Goal: Task Accomplishment & Management: Use online tool/utility

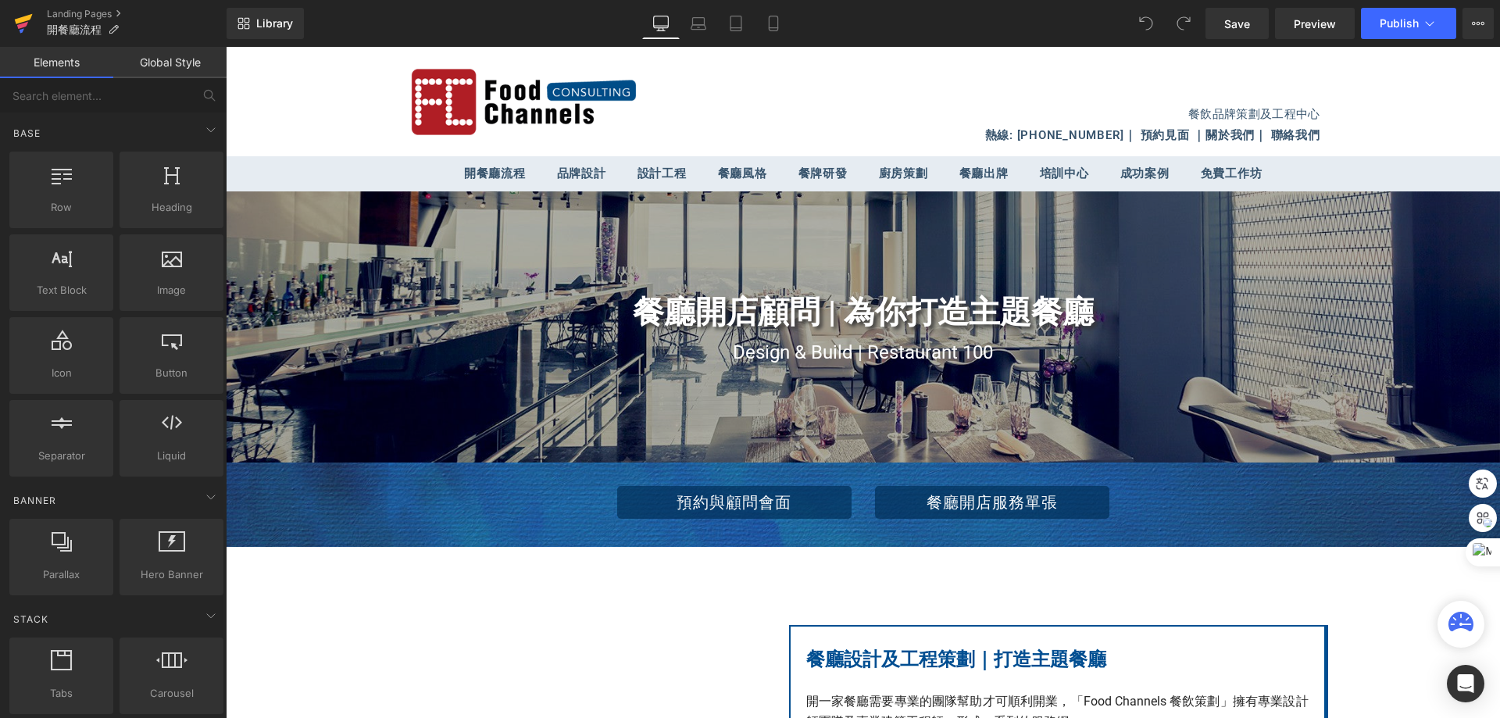
click at [27, 29] on icon at bounding box center [23, 23] width 19 height 39
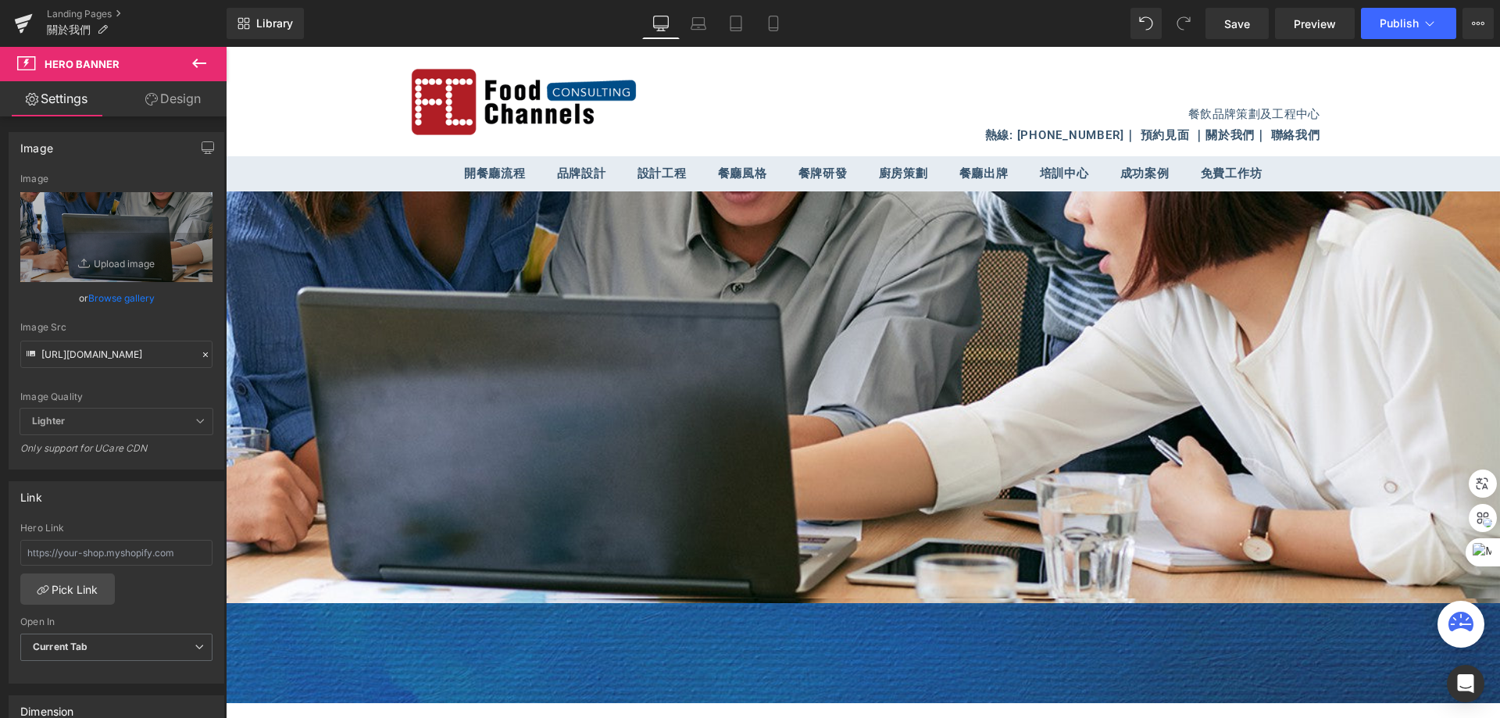
click at [226, 47] on span "Row" at bounding box center [226, 47] width 0 height 0
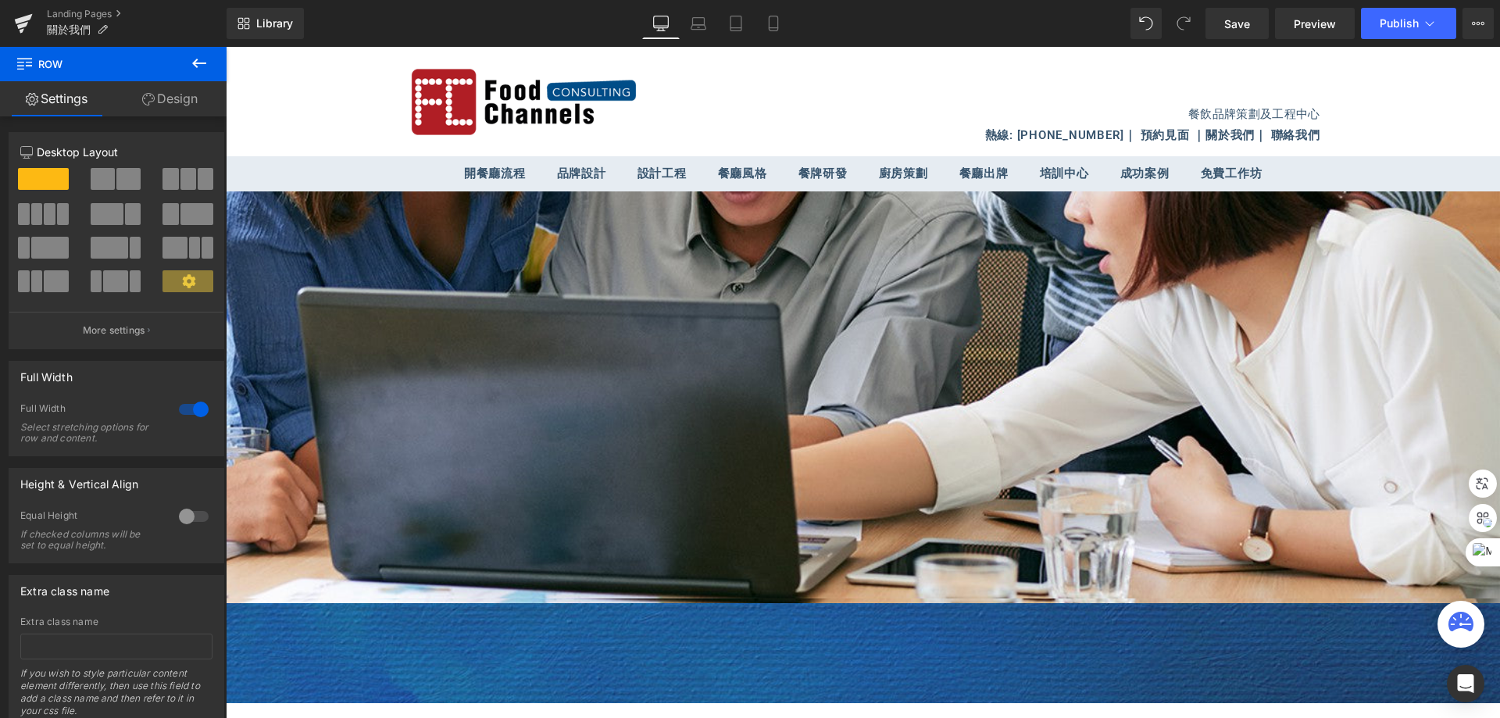
click at [199, 68] on icon at bounding box center [199, 63] width 19 height 19
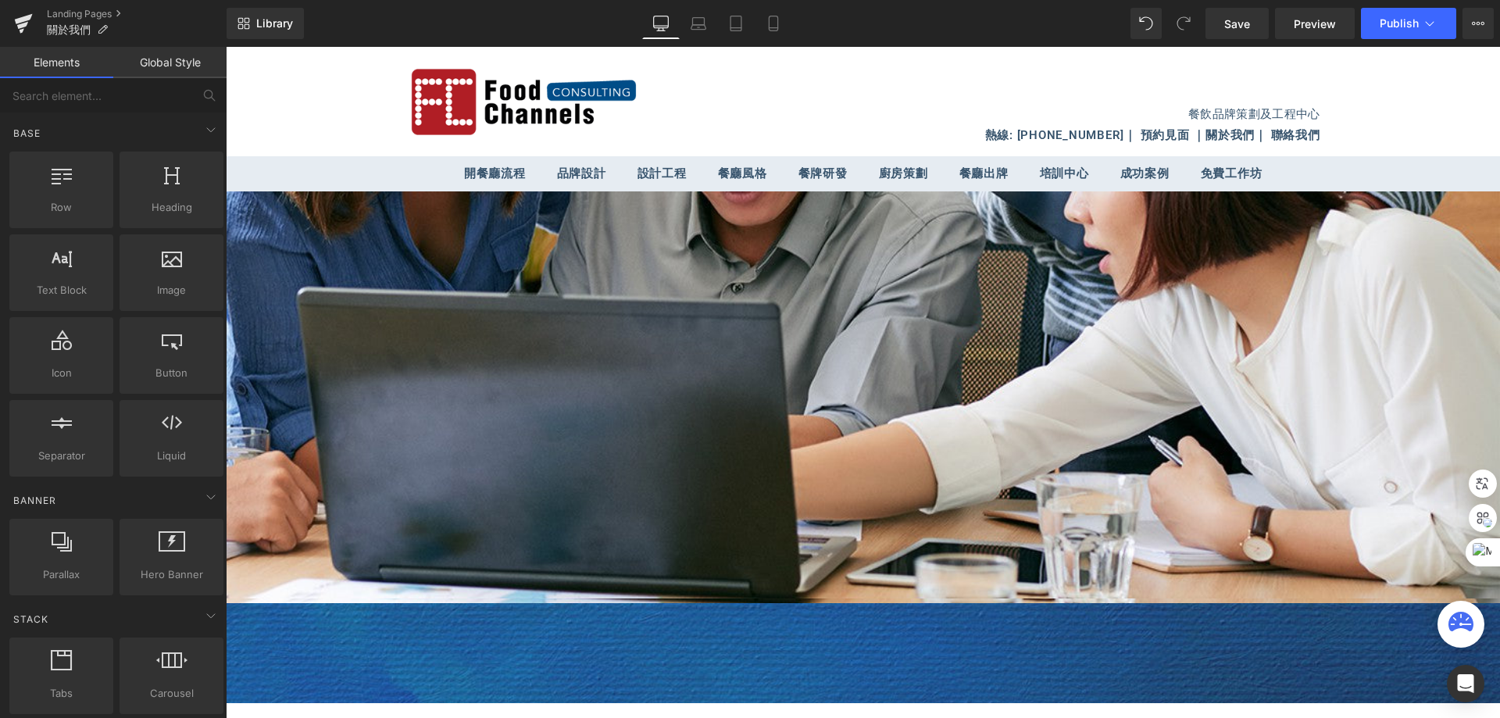
click at [168, 64] on link "Global Style" at bounding box center [169, 62] width 113 height 31
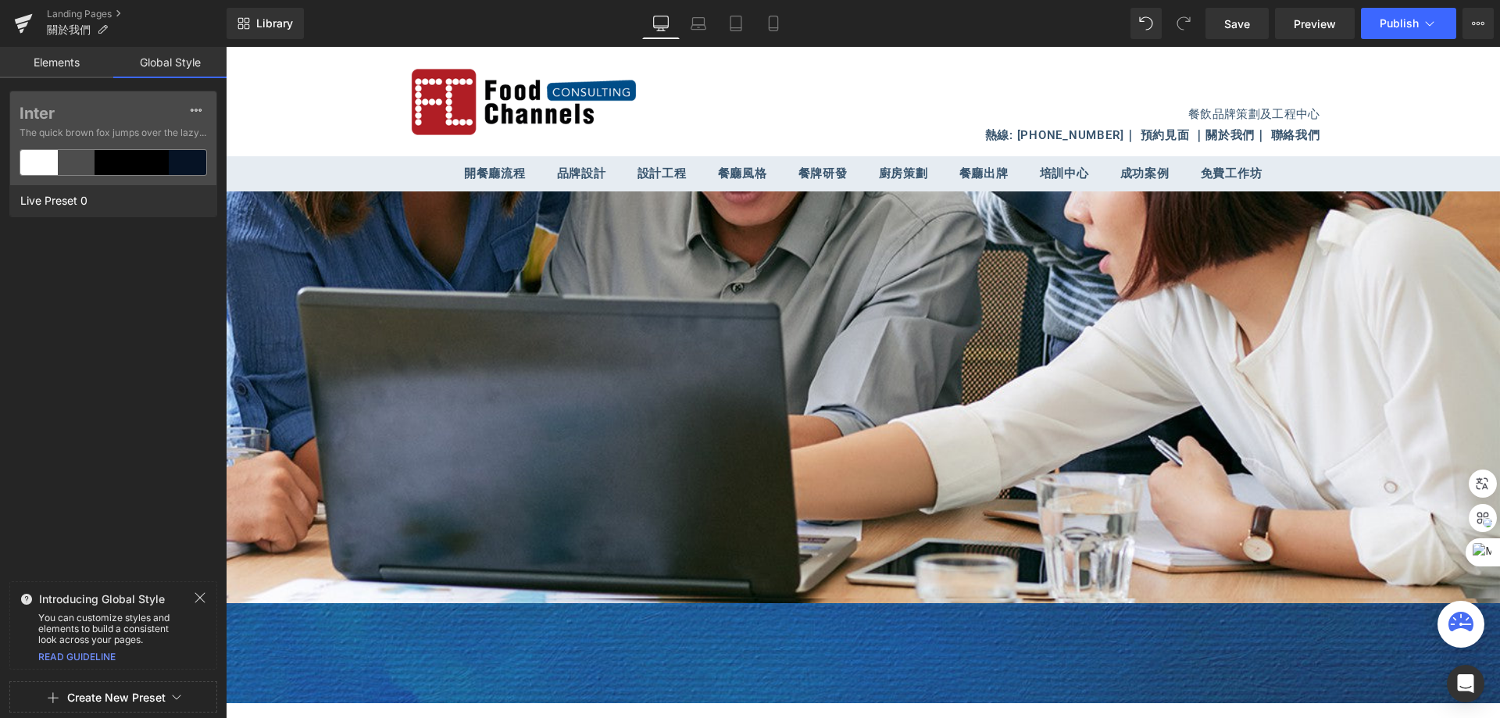
click at [73, 70] on link "Elements" at bounding box center [56, 62] width 113 height 31
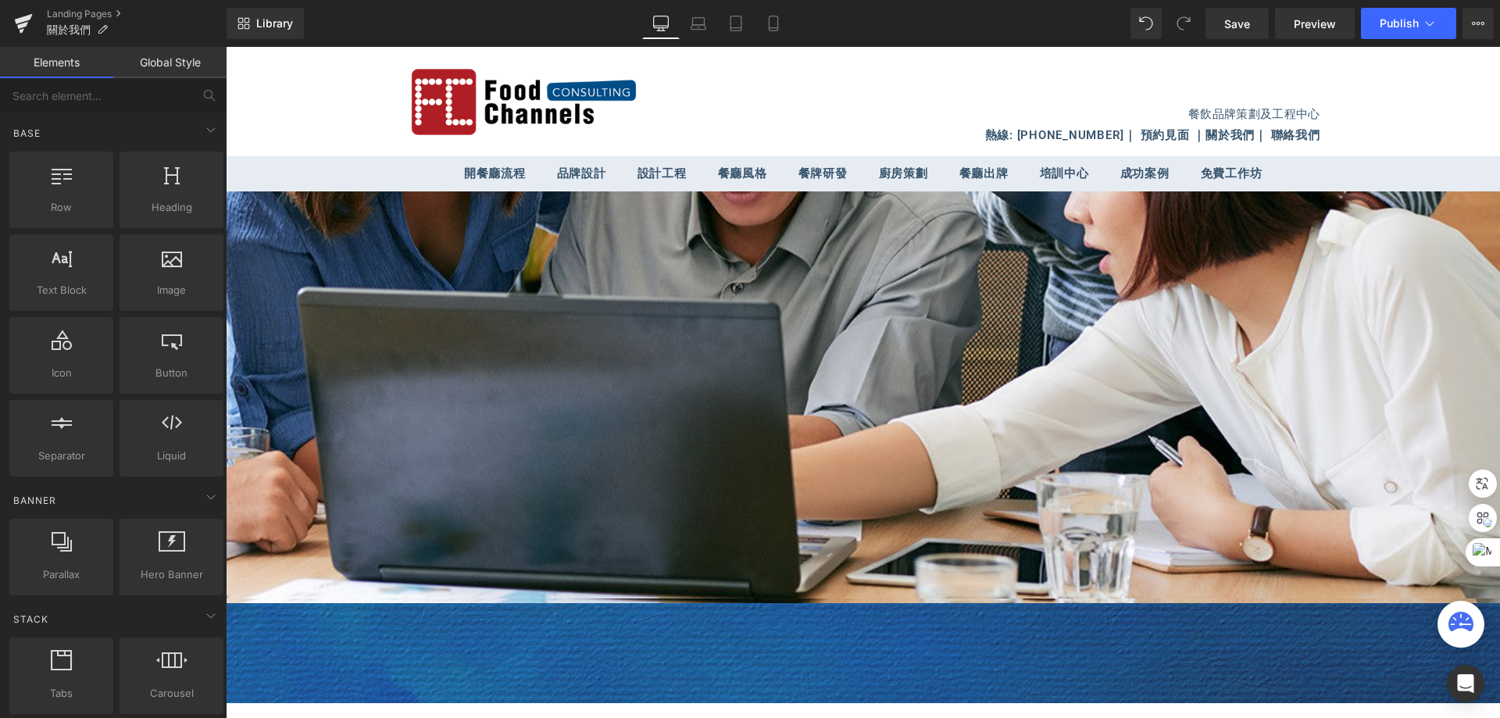
scroll to position [234, 0]
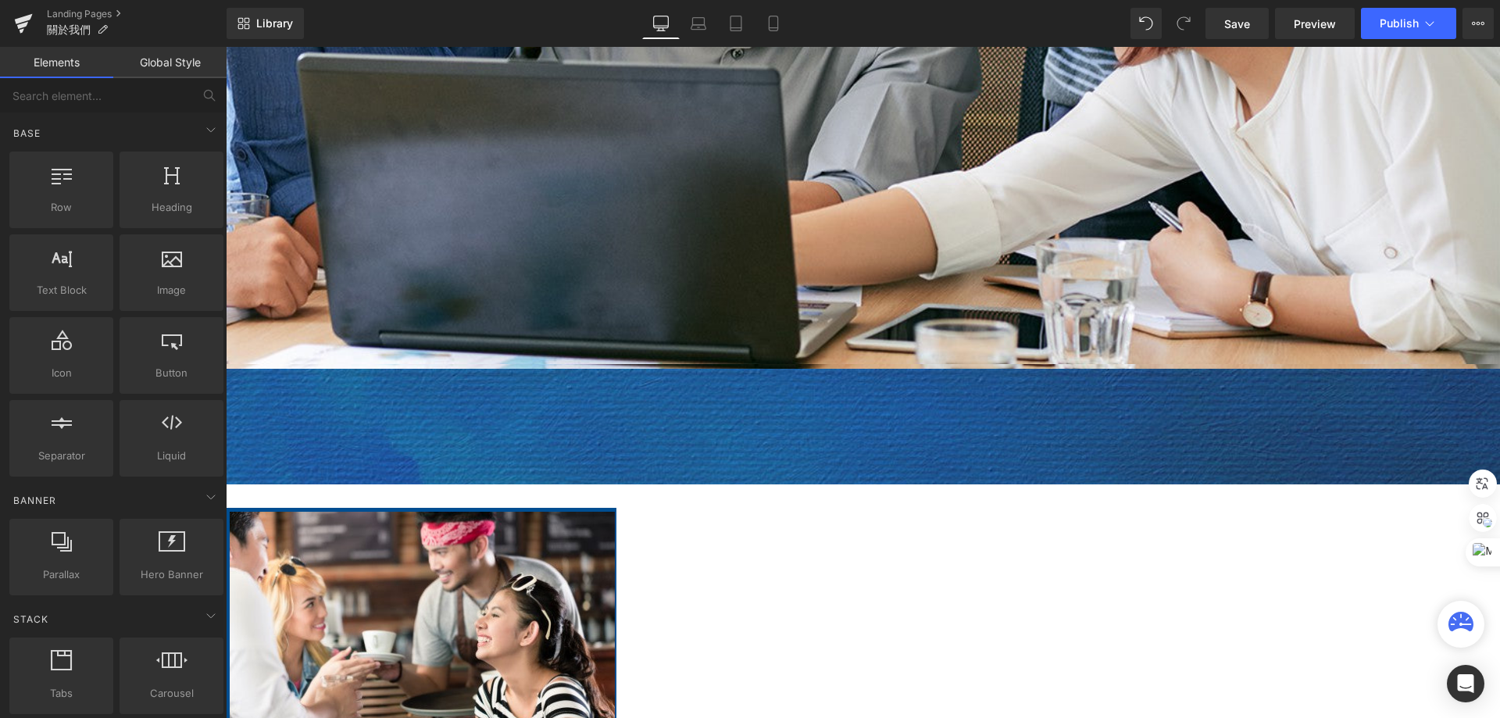
click at [226, 47] on span "Row" at bounding box center [226, 47] width 0 height 0
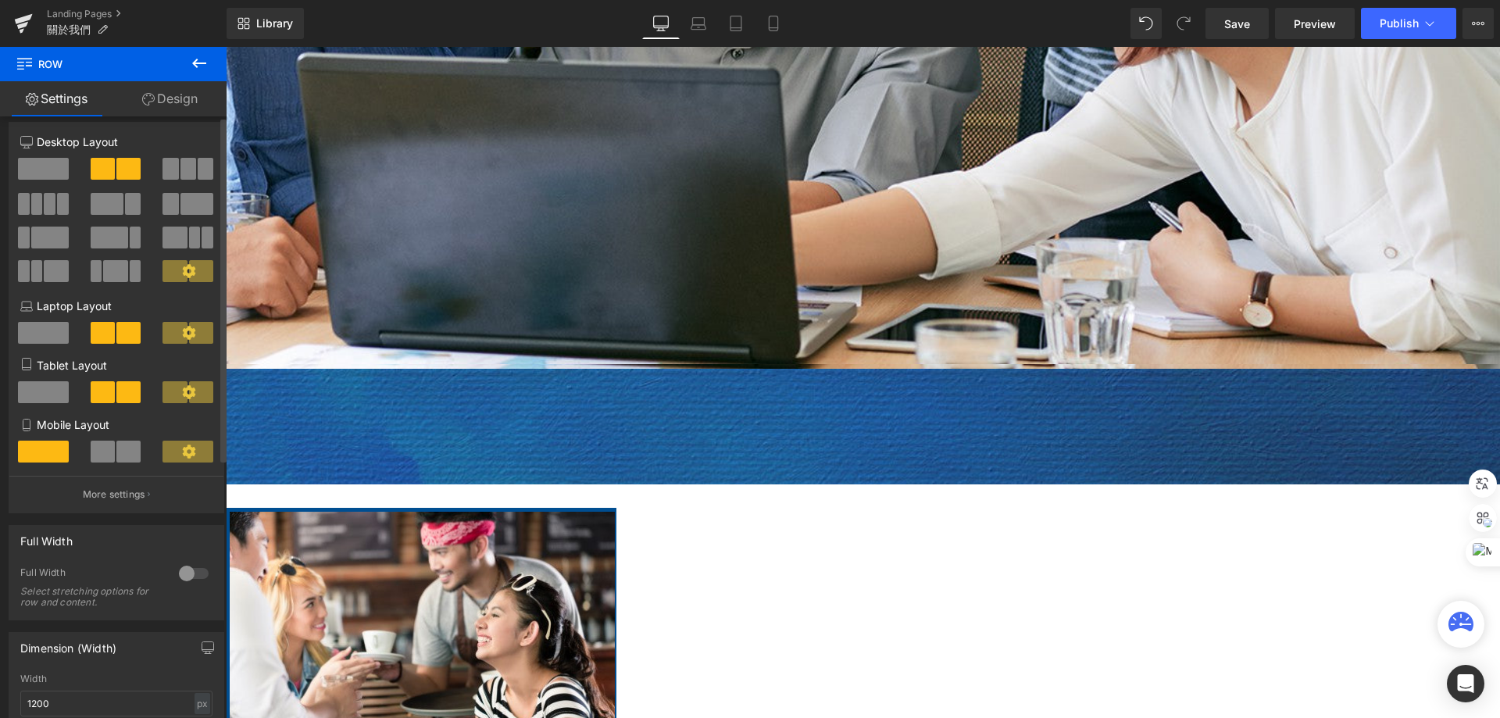
scroll to position [0, 0]
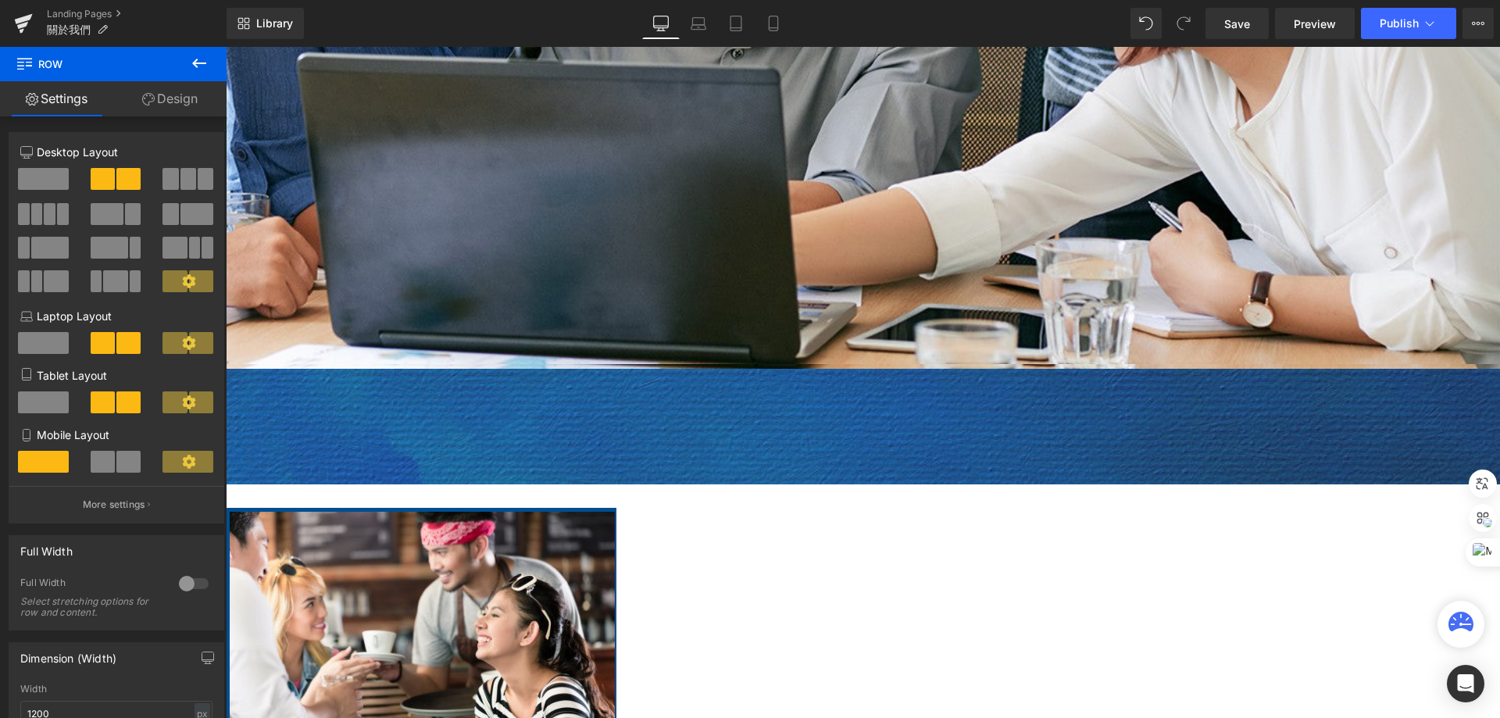
click at [185, 102] on link "Design" at bounding box center [169, 98] width 113 height 35
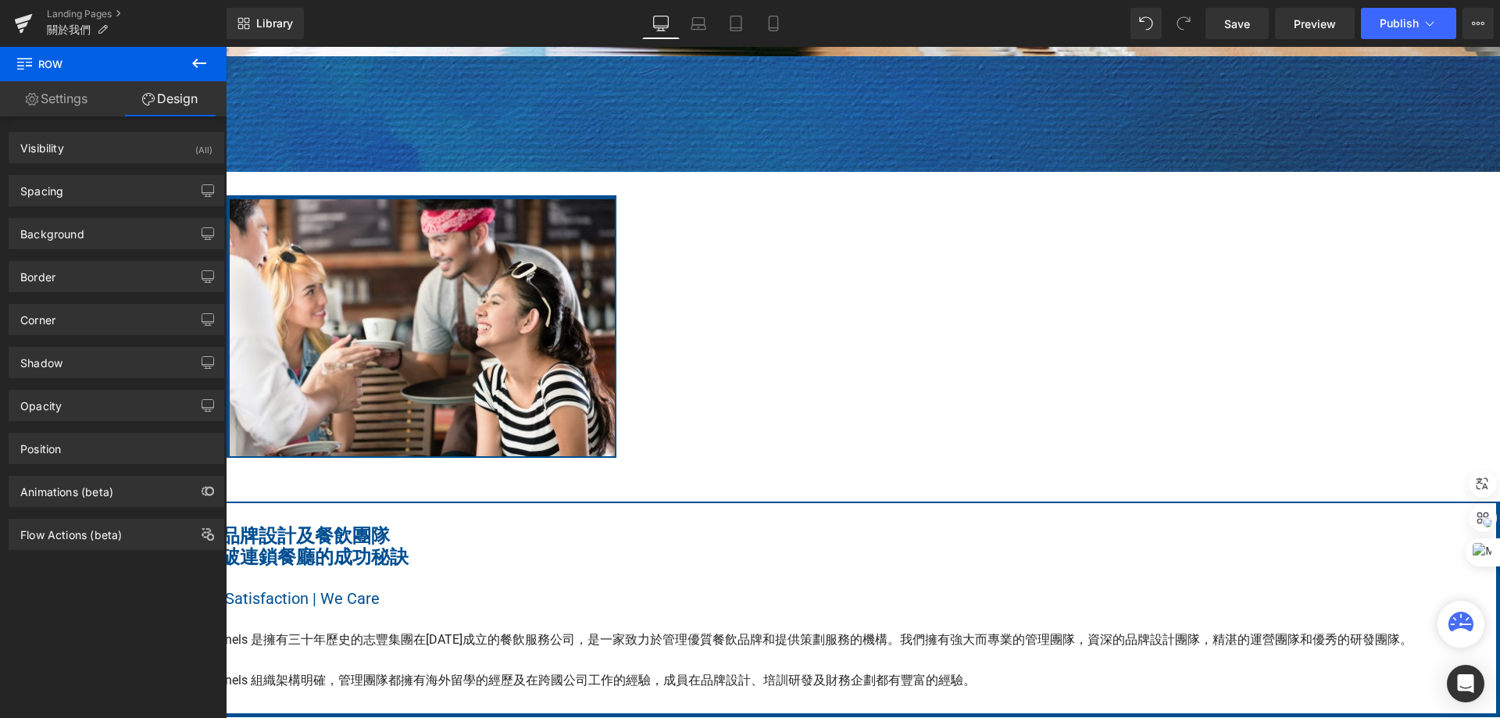
scroll to position [312, 0]
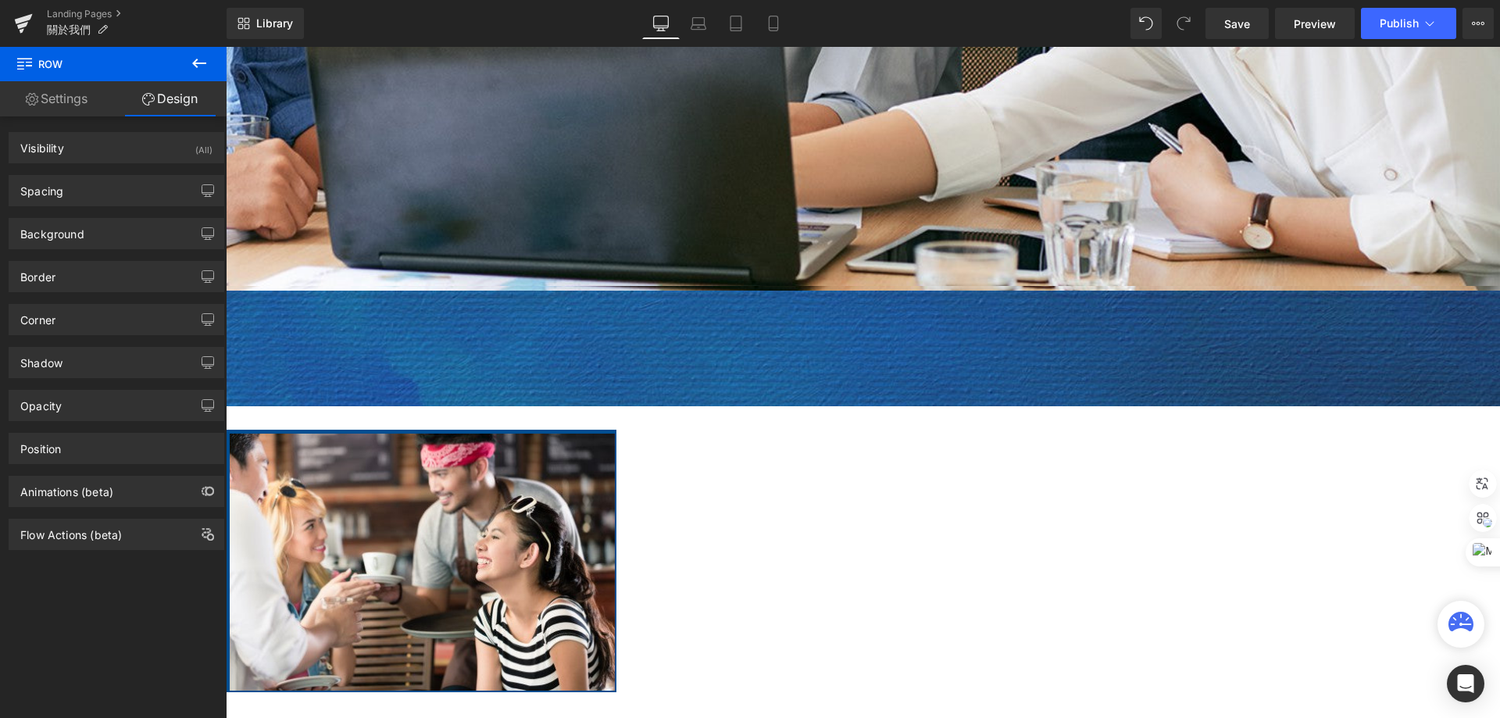
click at [226, 47] on span "Row" at bounding box center [226, 47] width 0 height 0
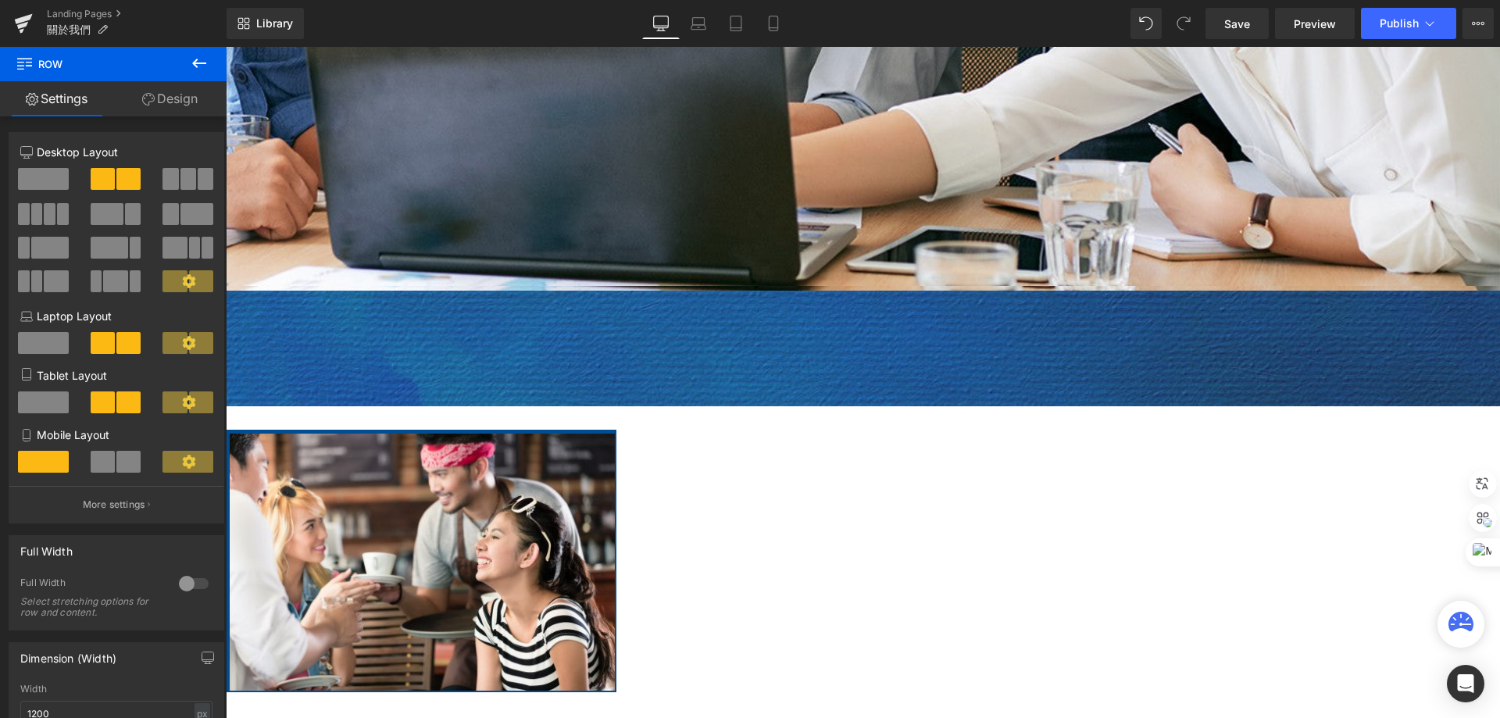
click at [177, 101] on link "Design" at bounding box center [169, 98] width 113 height 35
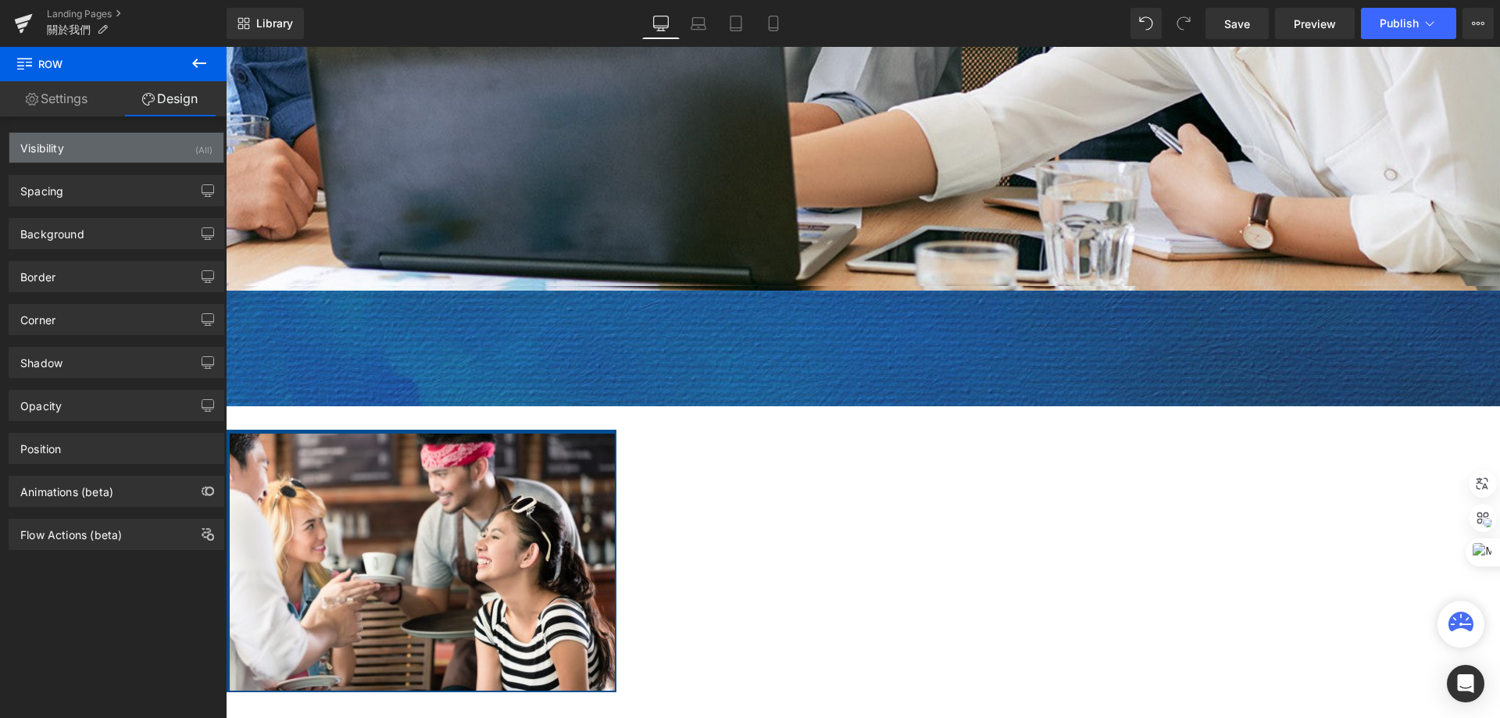
click at [90, 144] on div "Visibility (All)" at bounding box center [116, 148] width 214 height 30
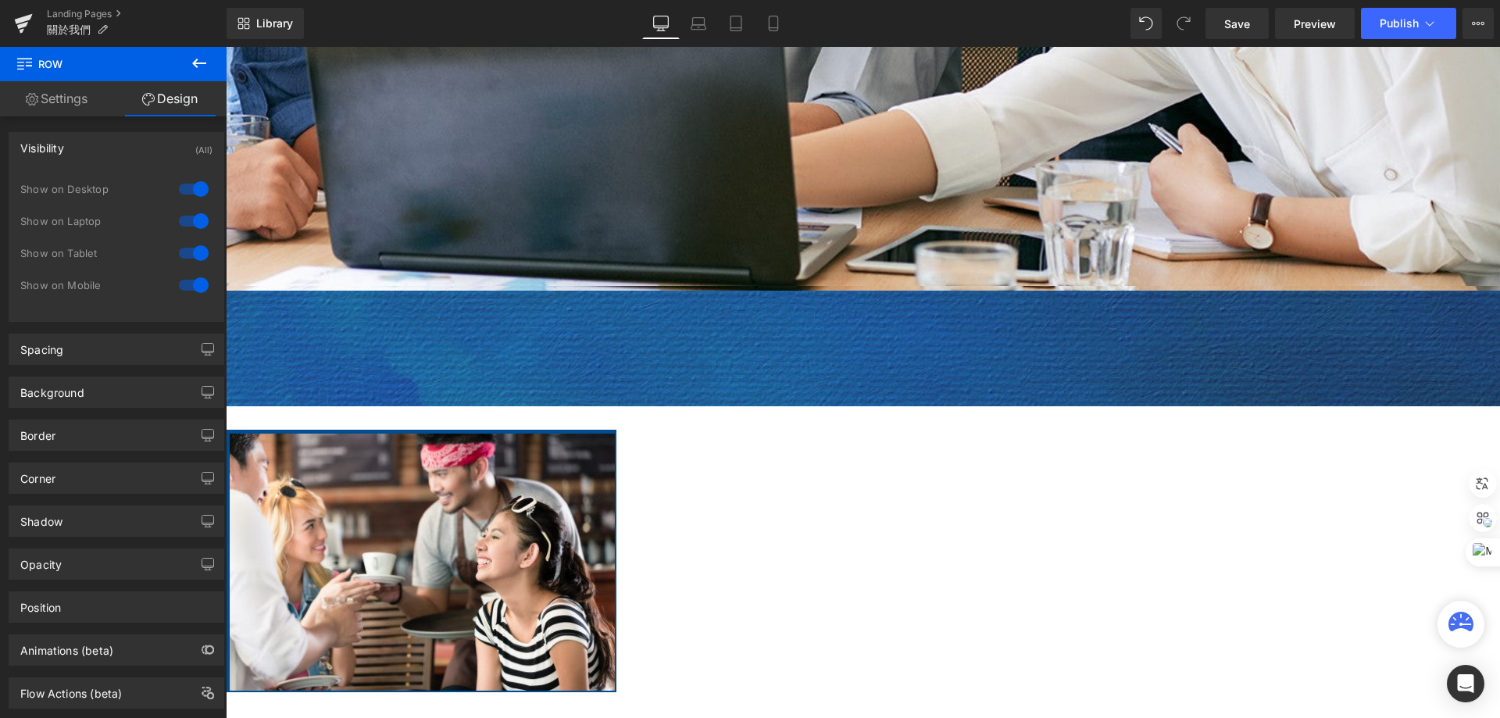
click at [90, 144] on div "Visibility (All)" at bounding box center [116, 148] width 214 height 30
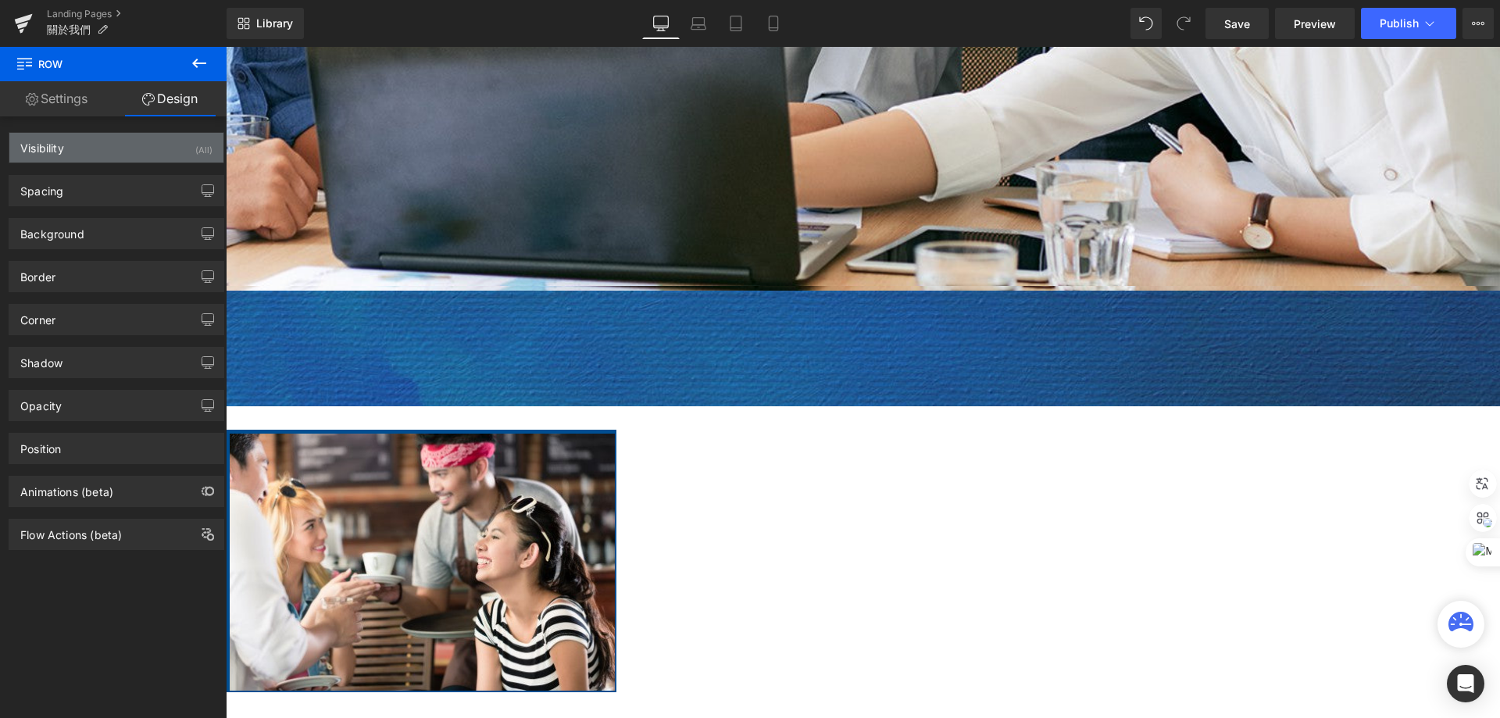
click at [90, 144] on div "Visibility (All)" at bounding box center [116, 148] width 214 height 30
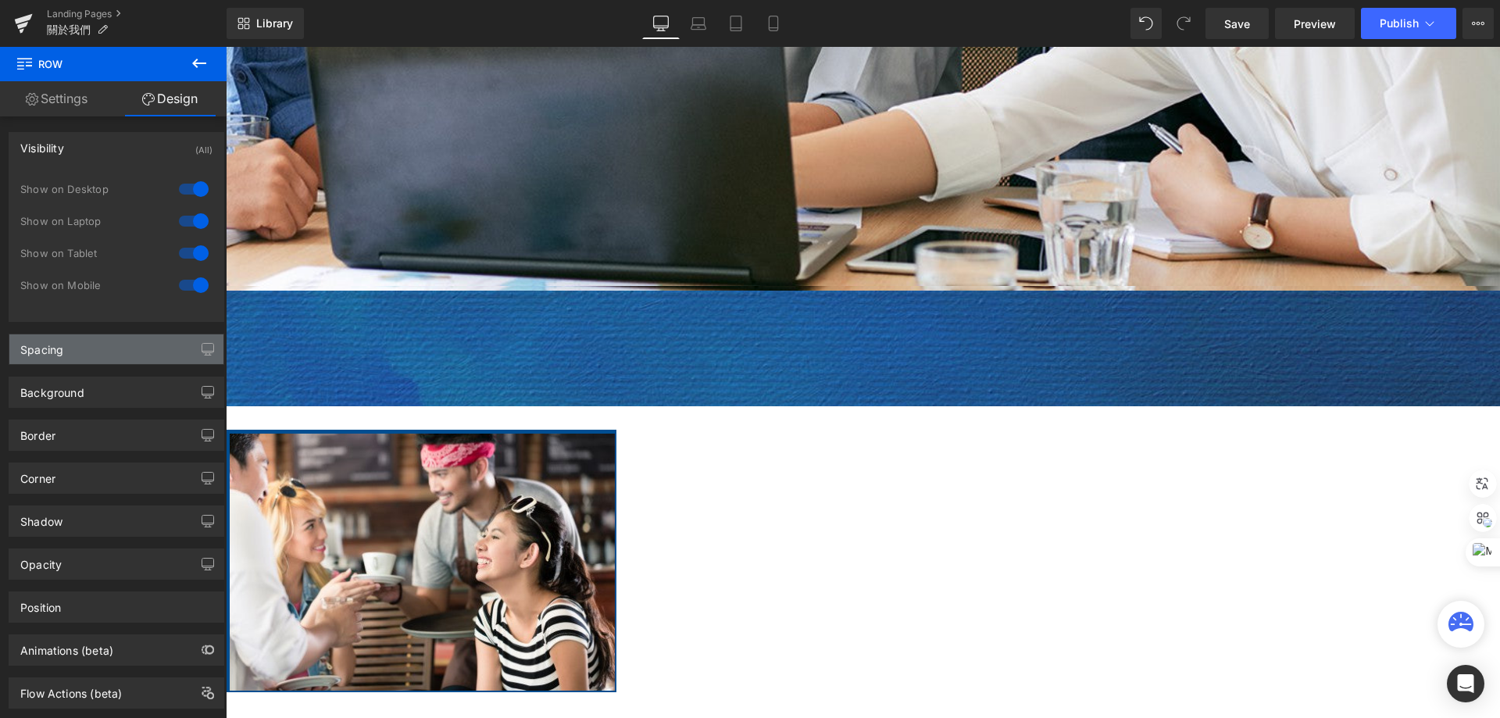
click at [138, 342] on div "Spacing" at bounding box center [116, 349] width 214 height 30
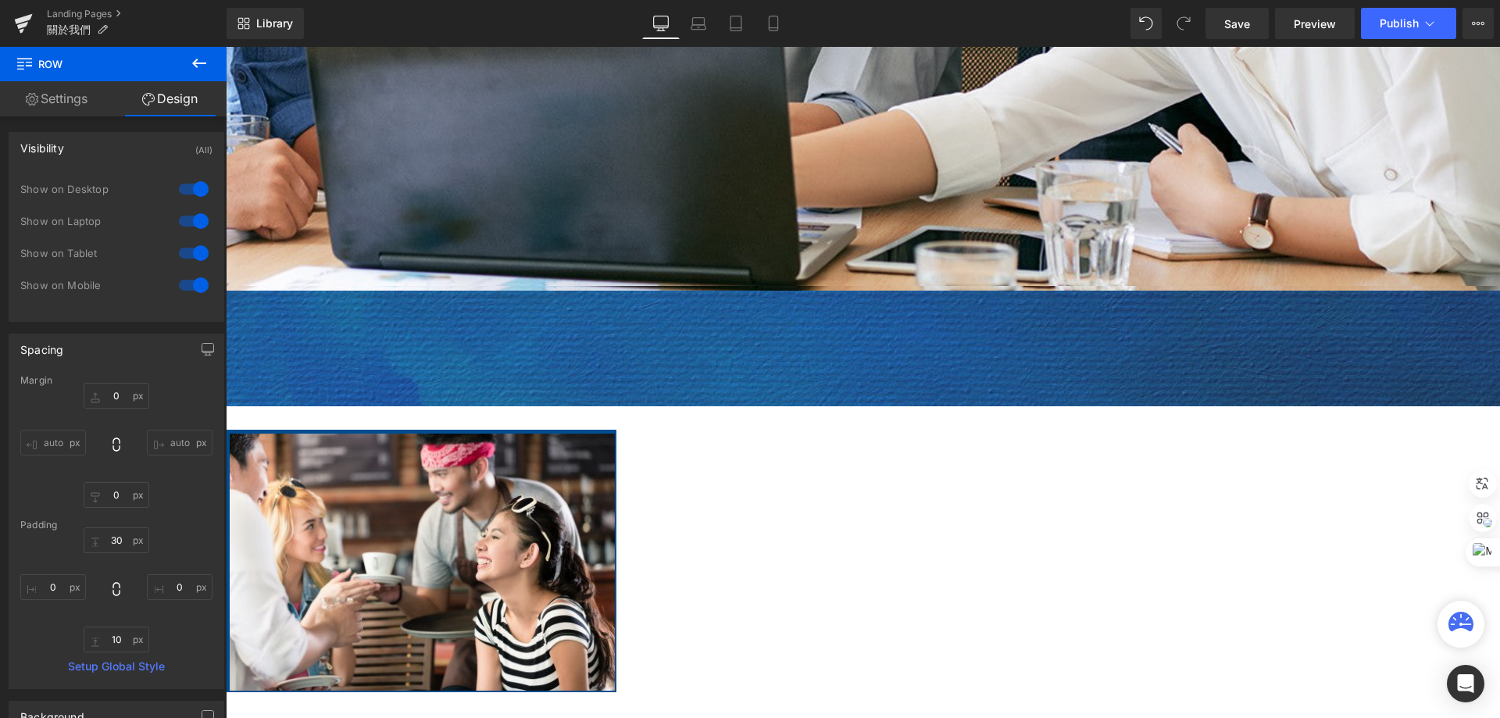
scroll to position [78, 0]
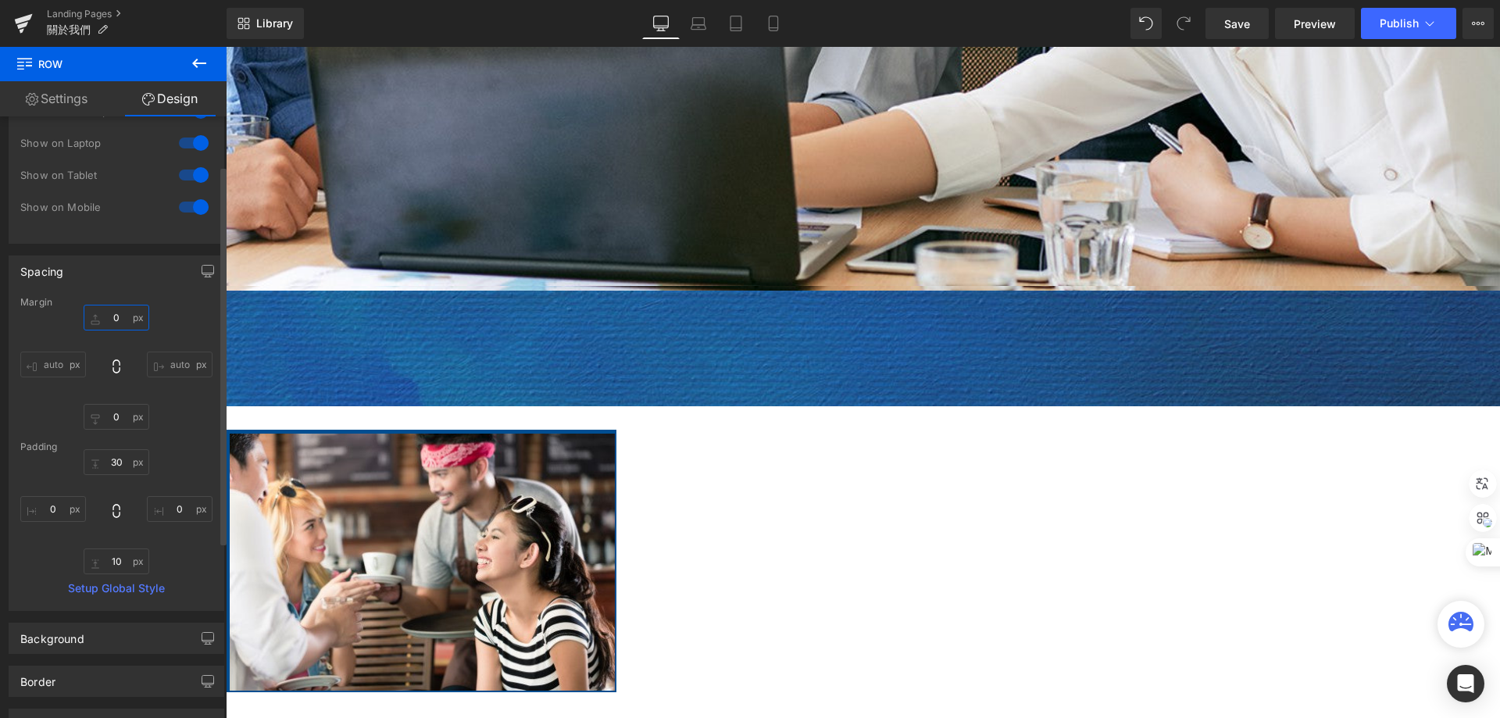
click at [116, 318] on input "0" at bounding box center [117, 318] width 66 height 26
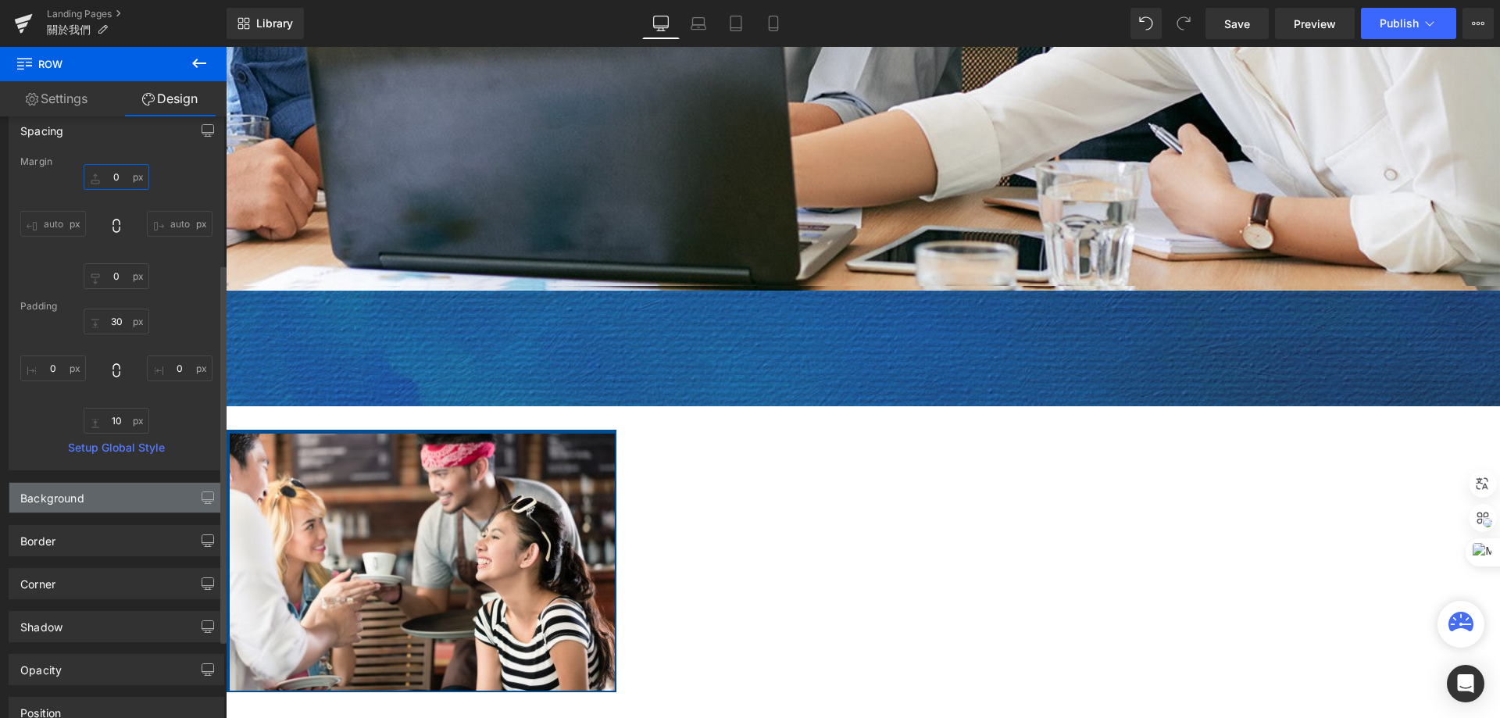
scroll to position [234, 0]
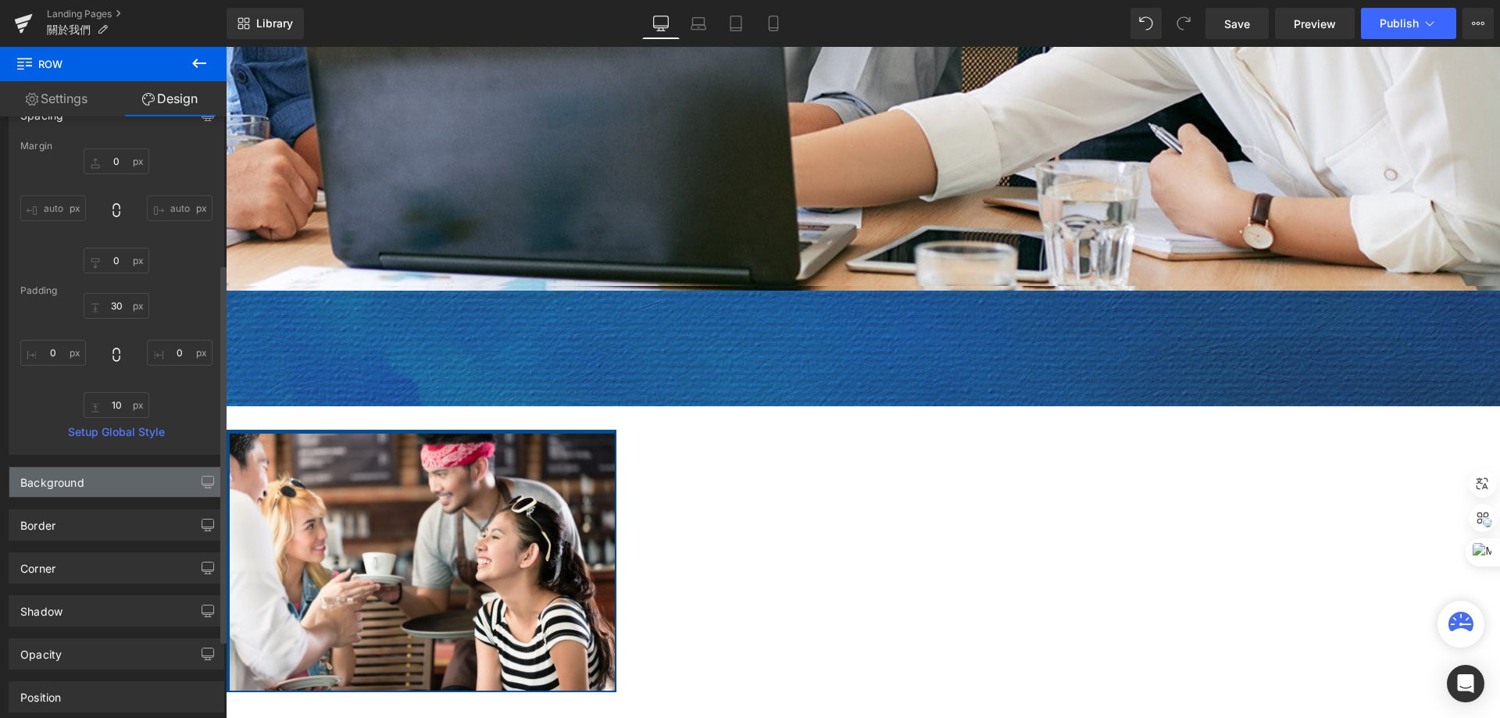
click at [155, 490] on div "Background" at bounding box center [116, 482] width 214 height 30
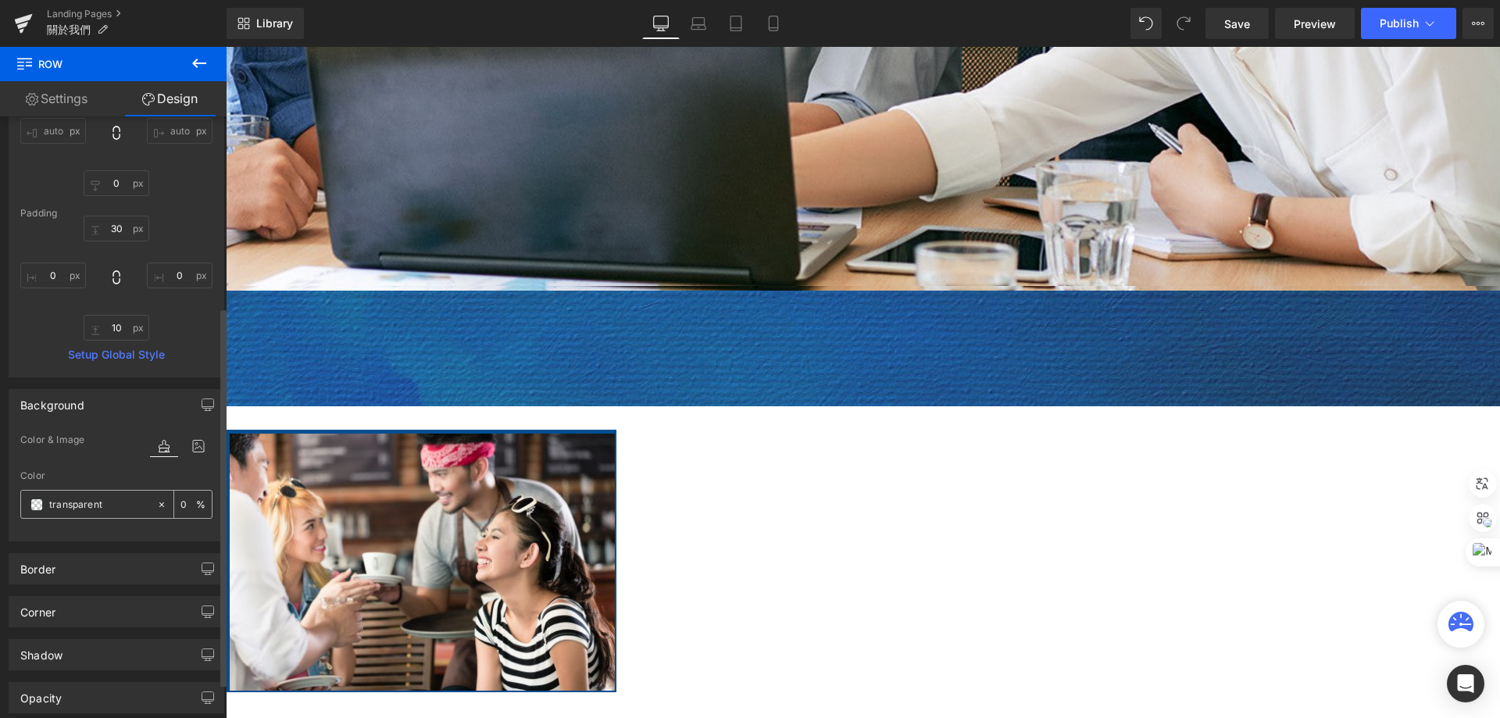
scroll to position [312, 0]
click at [133, 562] on div "Border" at bounding box center [116, 568] width 214 height 30
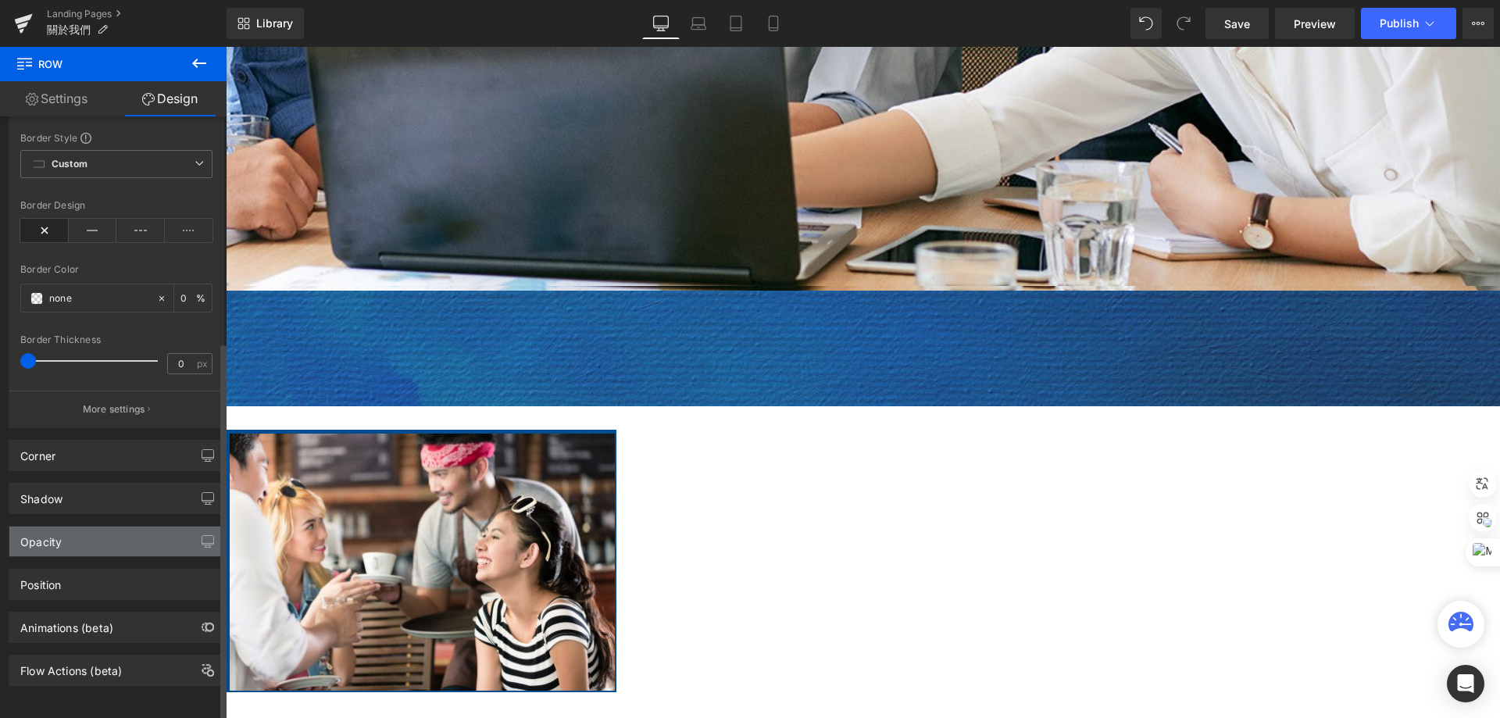
scroll to position [786, 0]
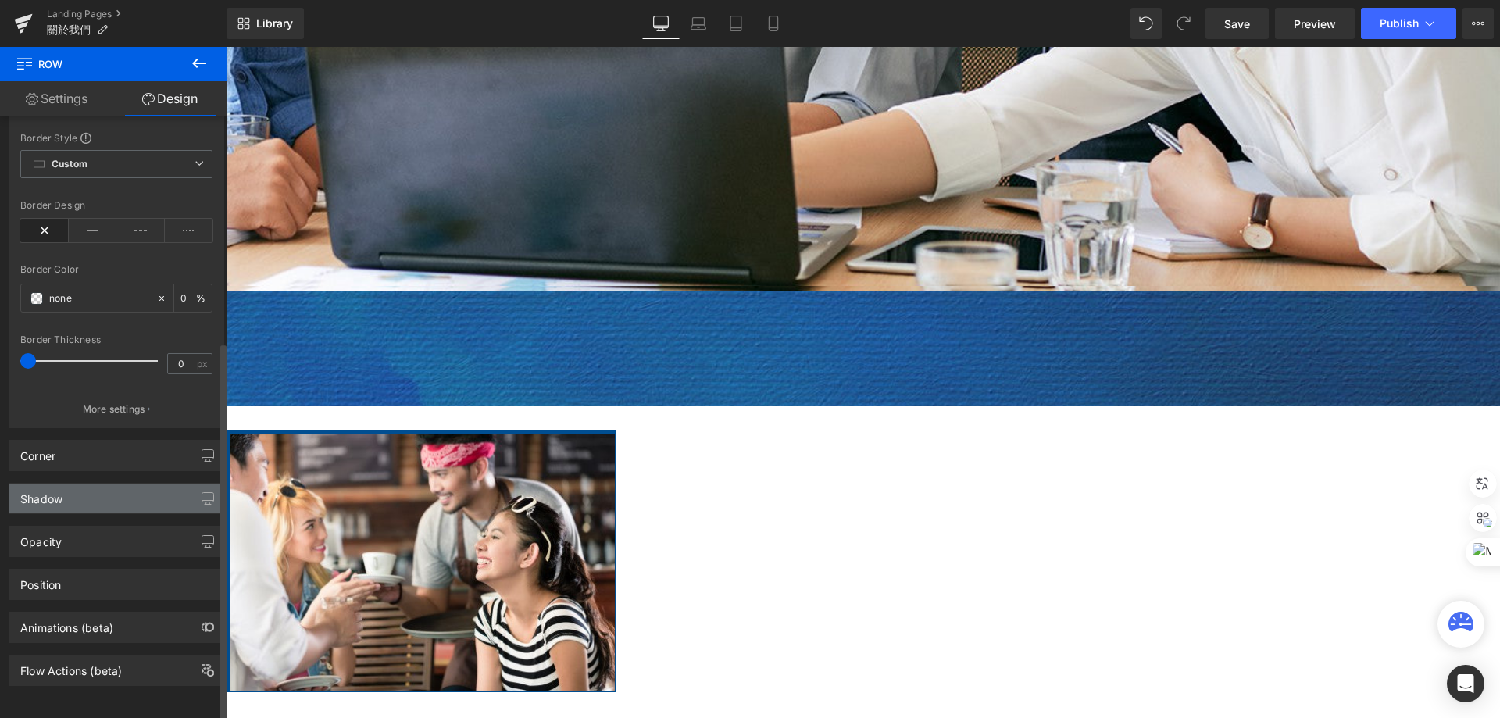
click at [121, 486] on div "Shadow" at bounding box center [116, 498] width 214 height 30
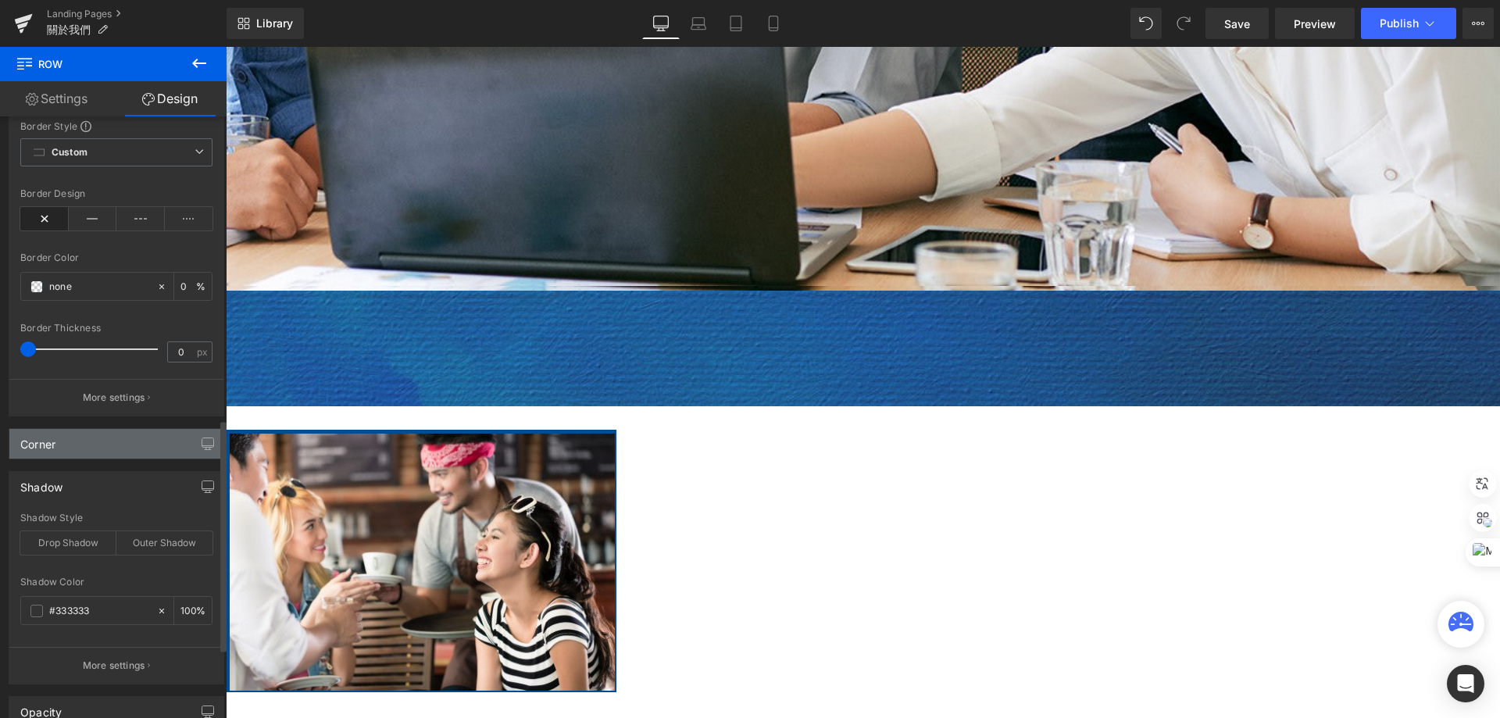
click at [129, 446] on div "Corner" at bounding box center [116, 444] width 214 height 30
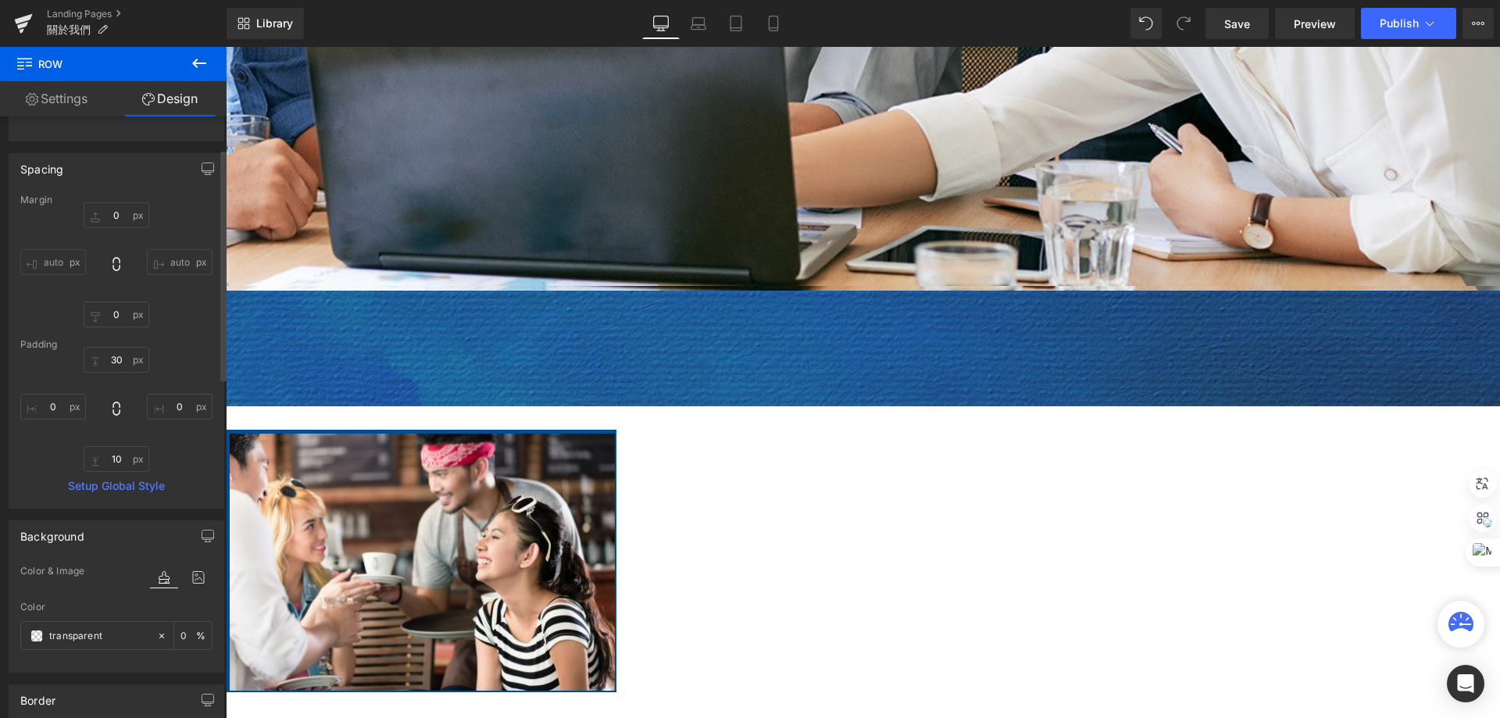
scroll to position [84, 0]
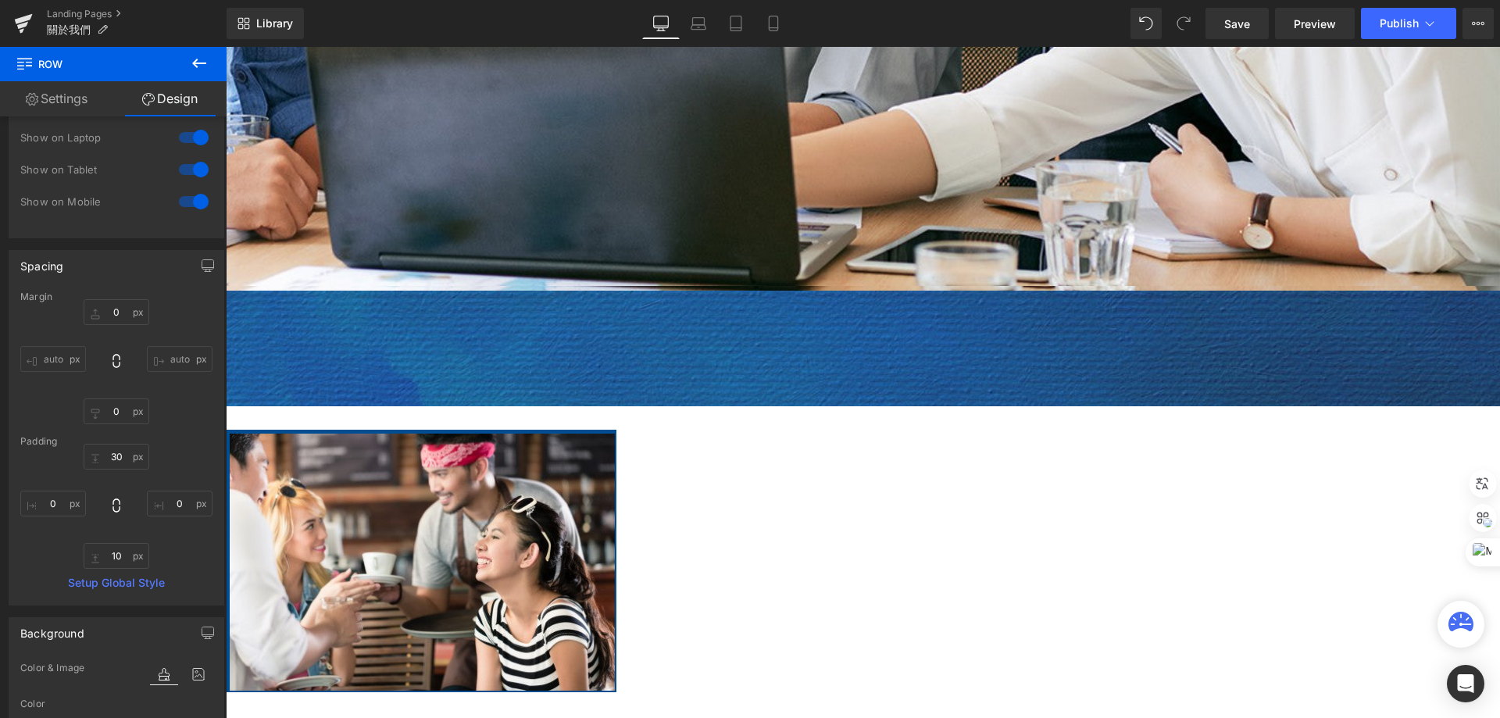
click at [70, 106] on link "Settings" at bounding box center [56, 98] width 113 height 35
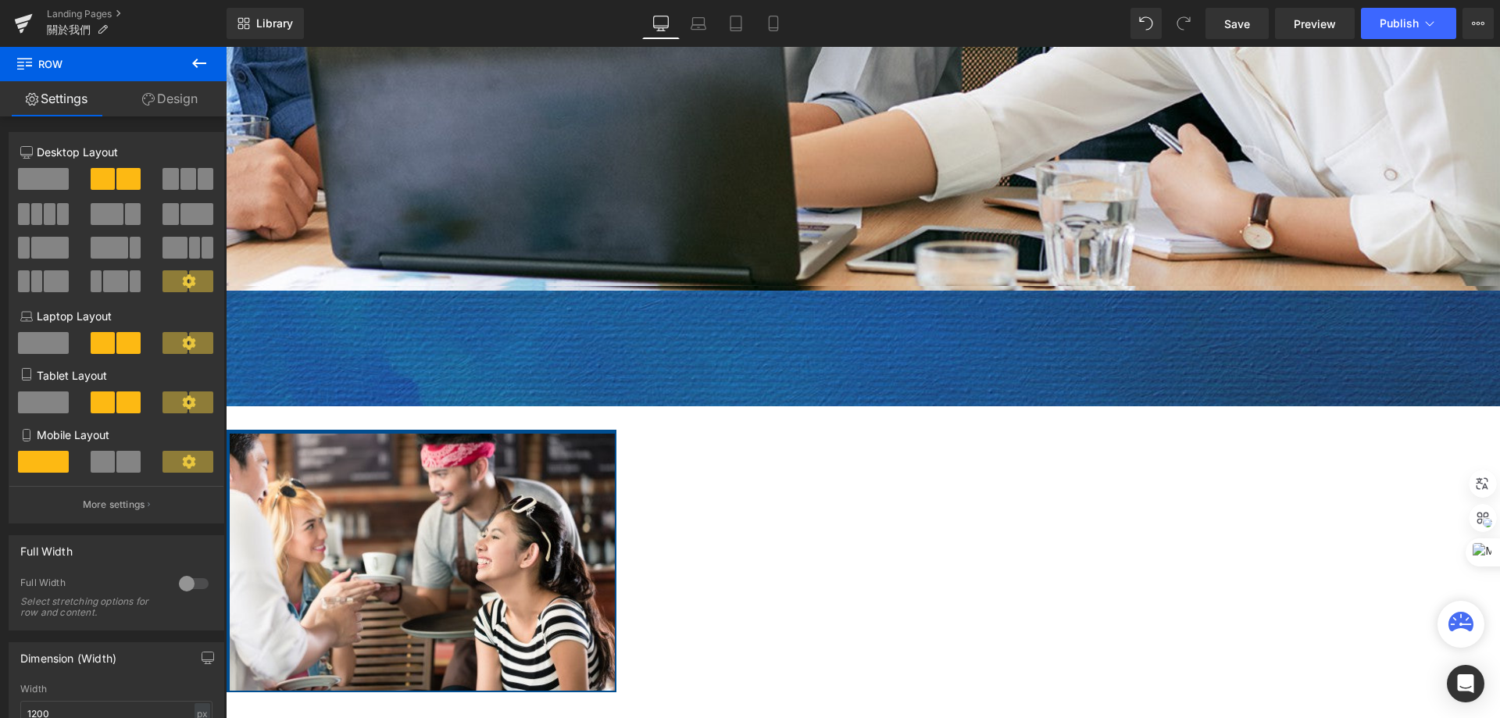
click at [226, 47] on div at bounding box center [226, 47] width 0 height 0
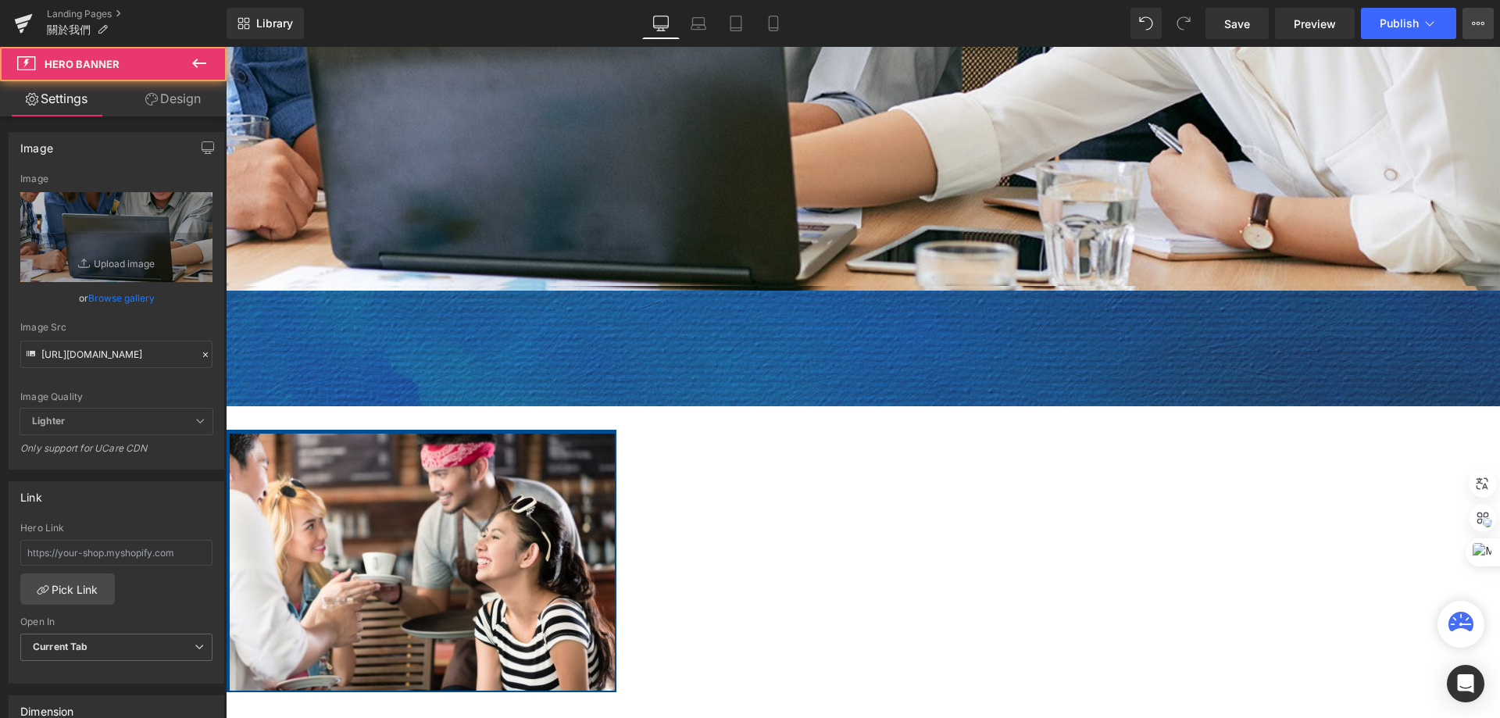
click at [1486, 25] on button "View Live Page View with current Template Save Template to Library Schedule Pub…" at bounding box center [1477, 23] width 31 height 31
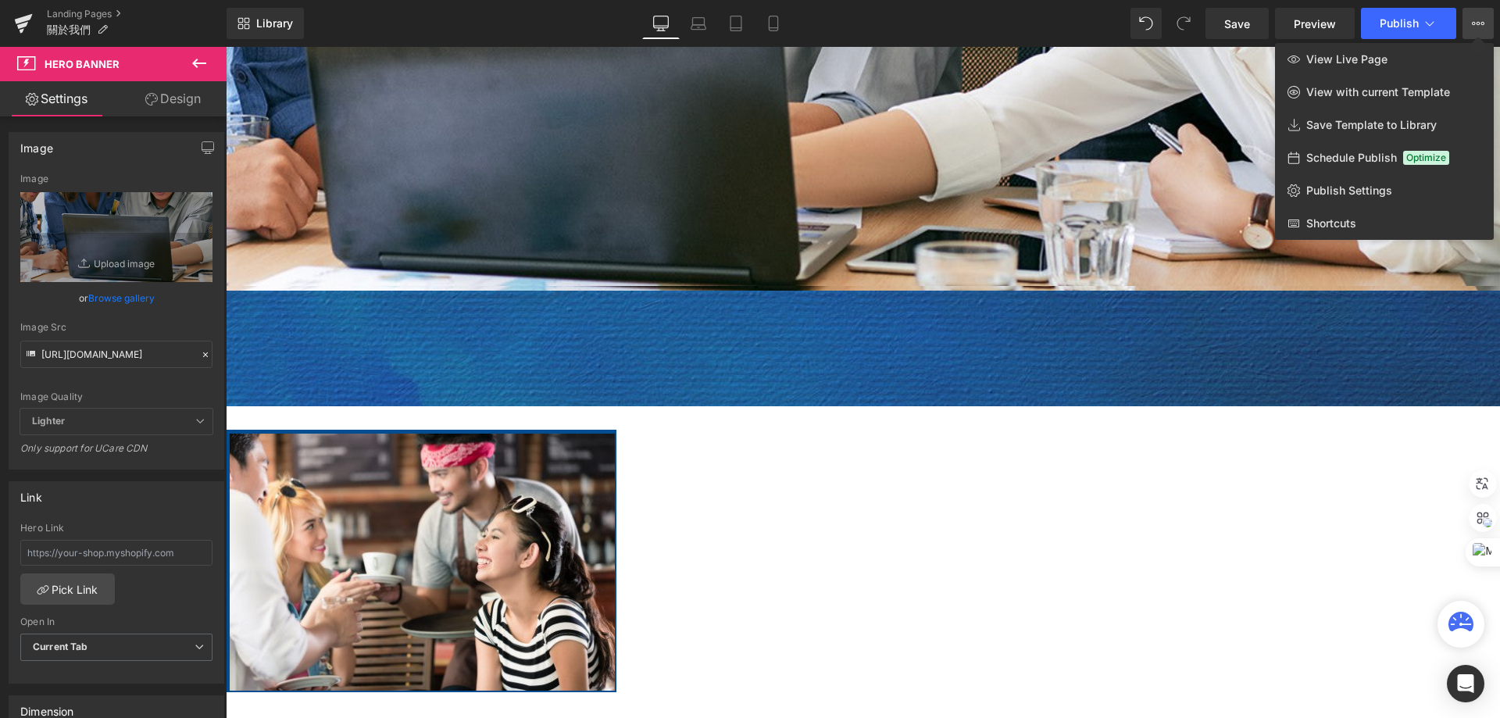
click at [1192, 242] on div at bounding box center [863, 382] width 1274 height 671
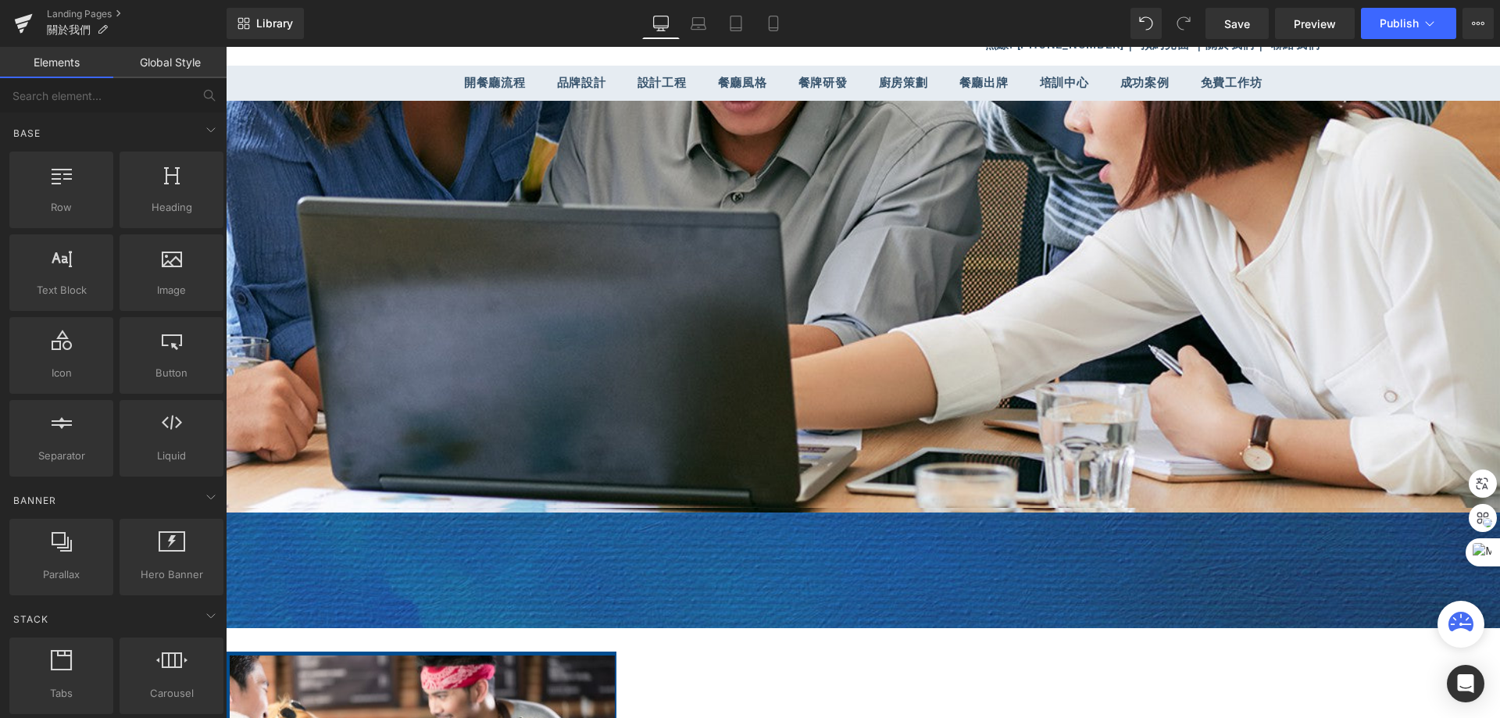
scroll to position [0, 0]
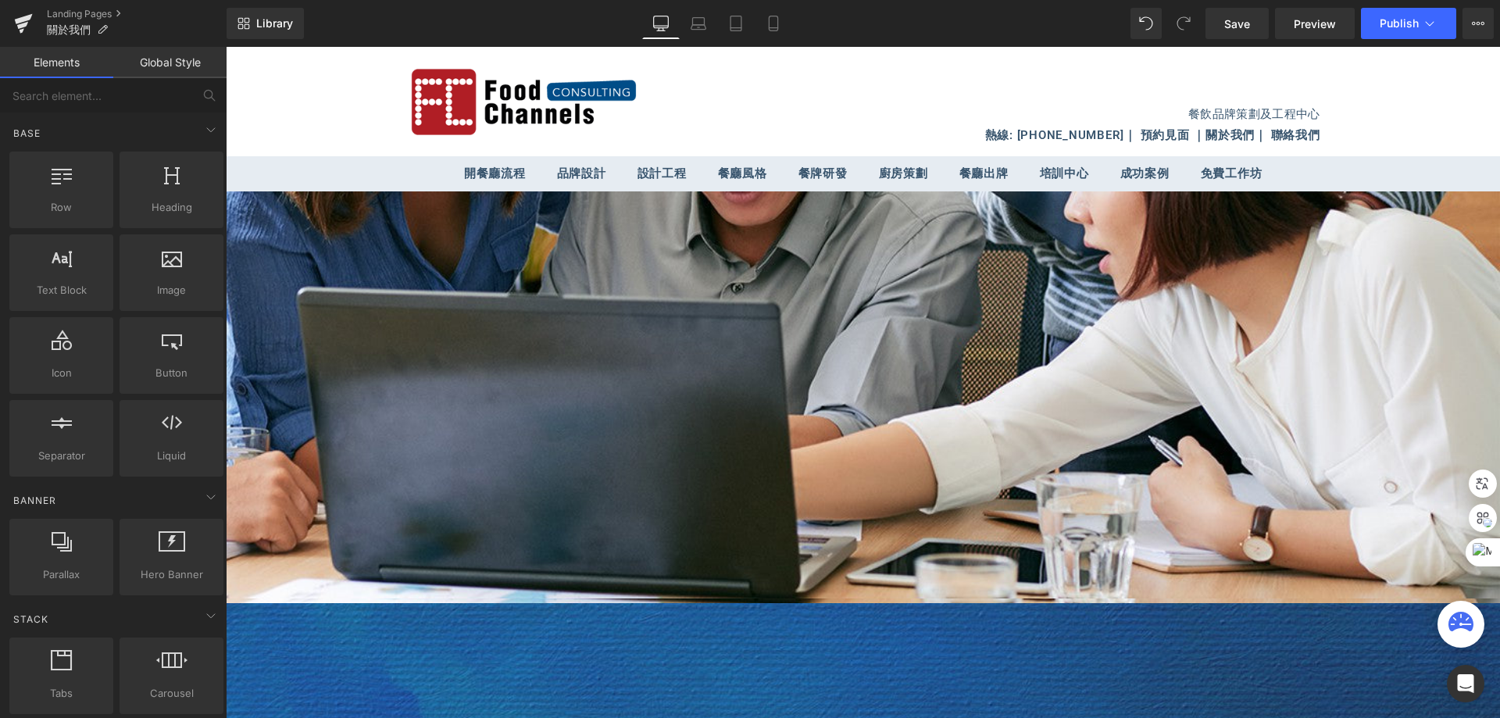
click at [226, 47] on div at bounding box center [226, 47] width 0 height 0
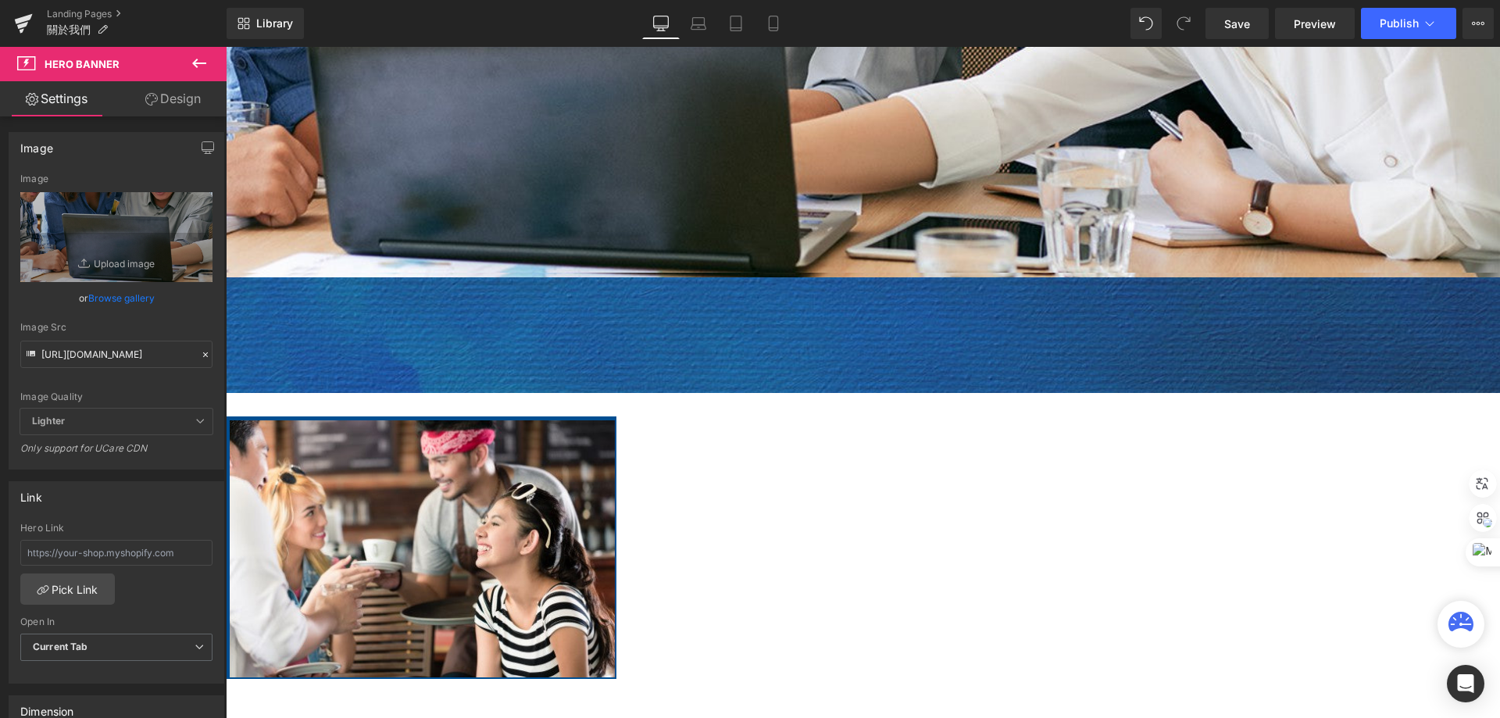
scroll to position [391, 0]
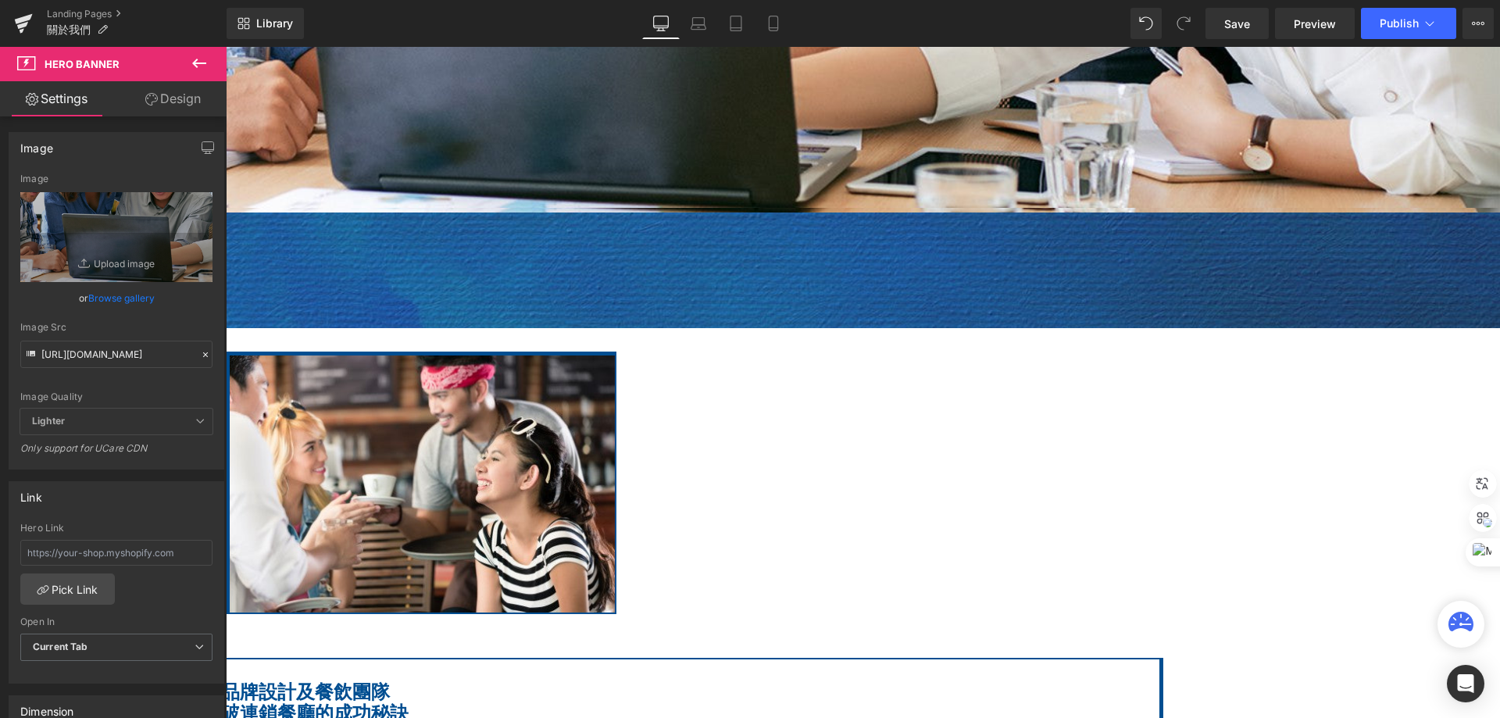
click at [1138, 683] on p "資深的品牌設計及餐飲團隊" at bounding box center [654, 694] width 979 height 22
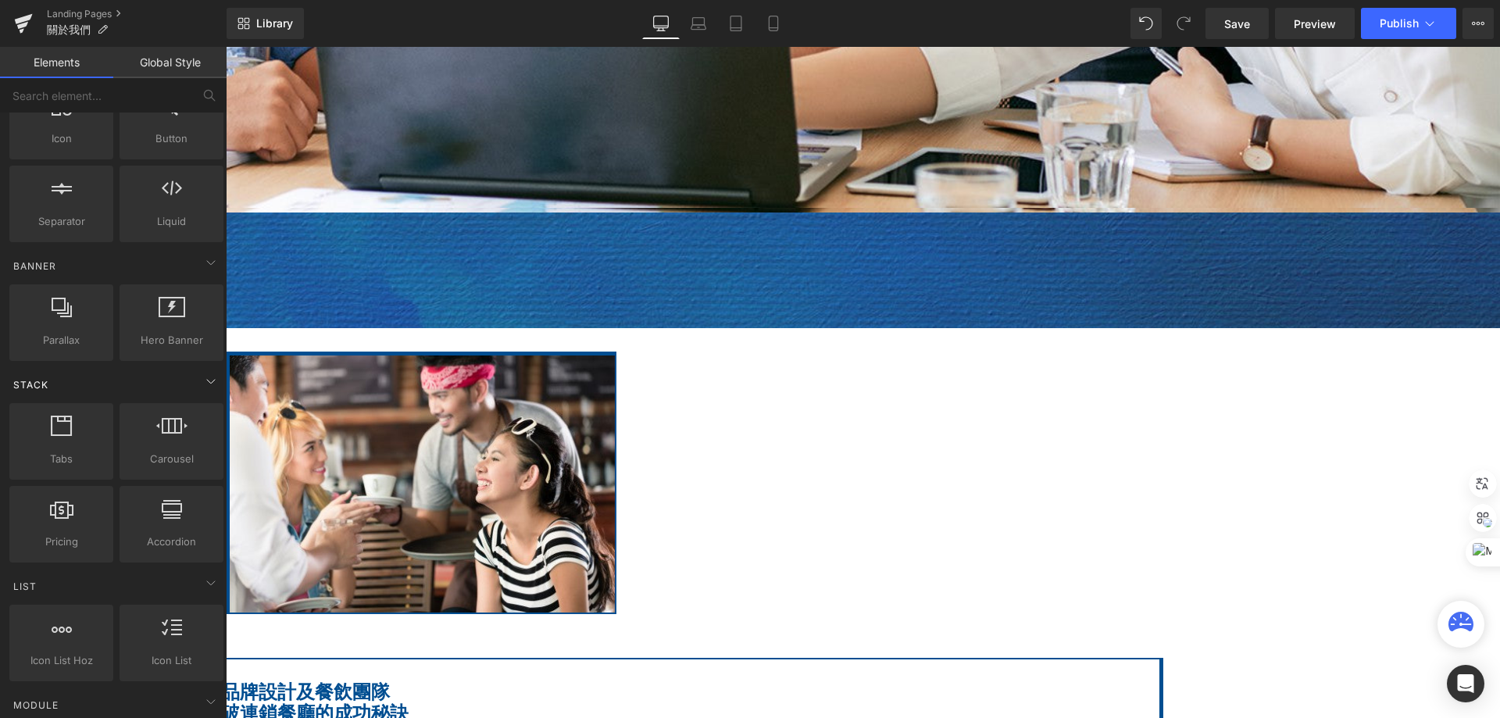
scroll to position [0, 0]
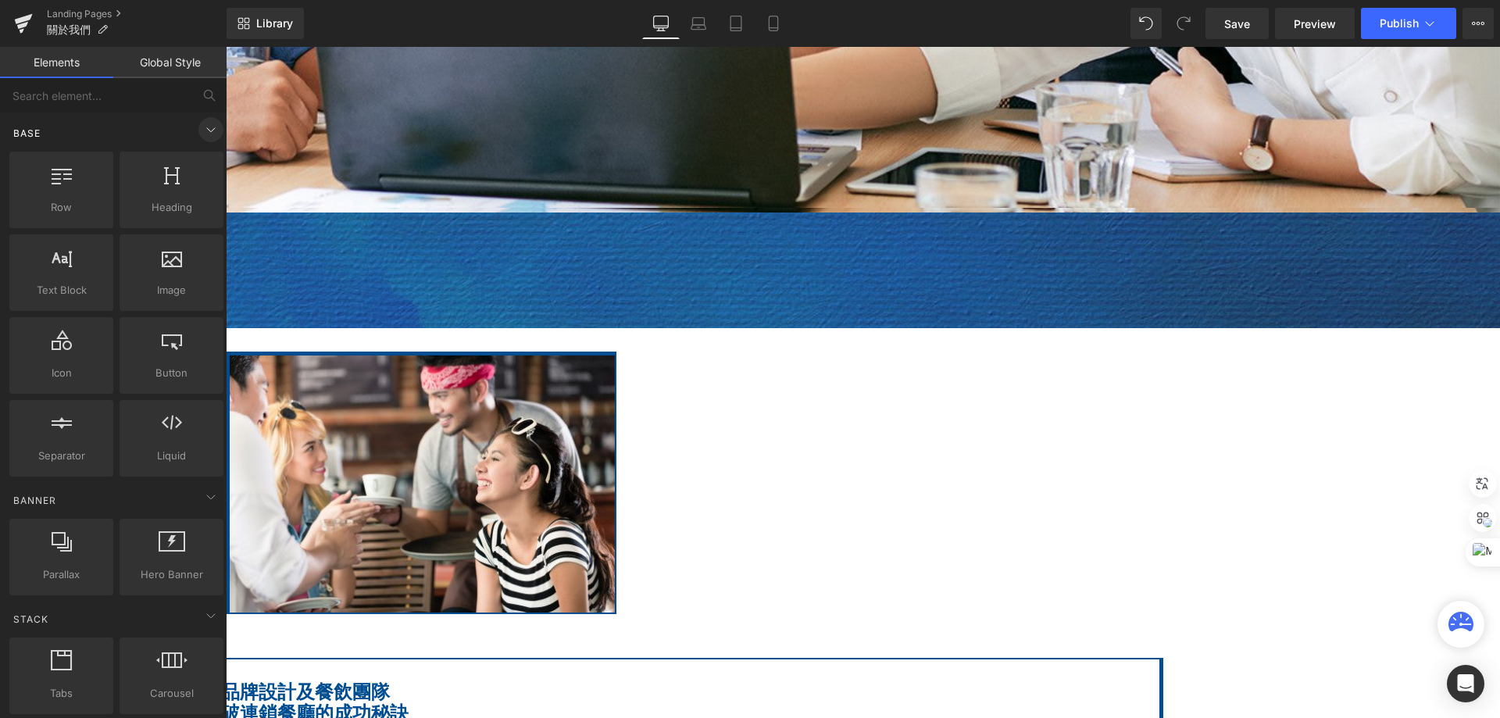
click at [205, 127] on icon at bounding box center [211, 129] width 19 height 19
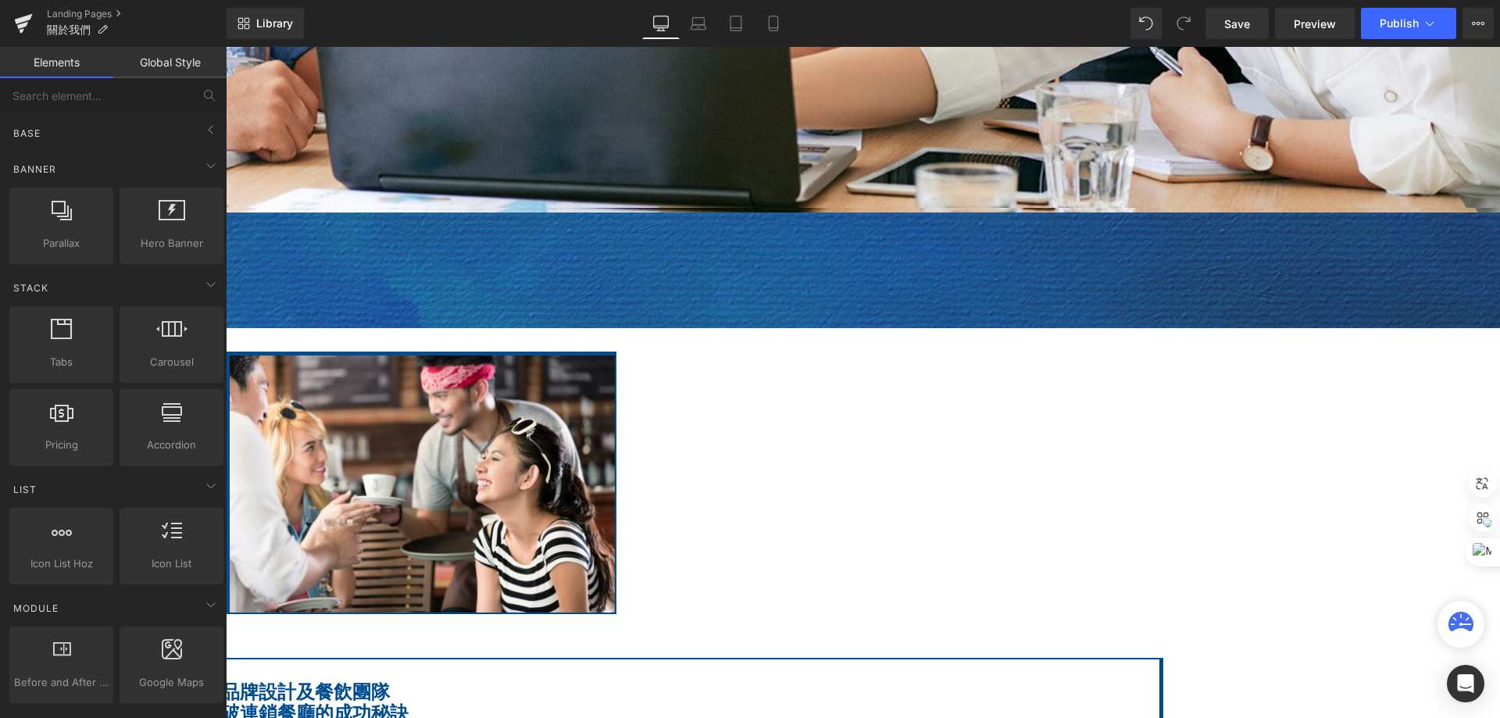
click at [450, 351] on img at bounding box center [421, 482] width 391 height 262
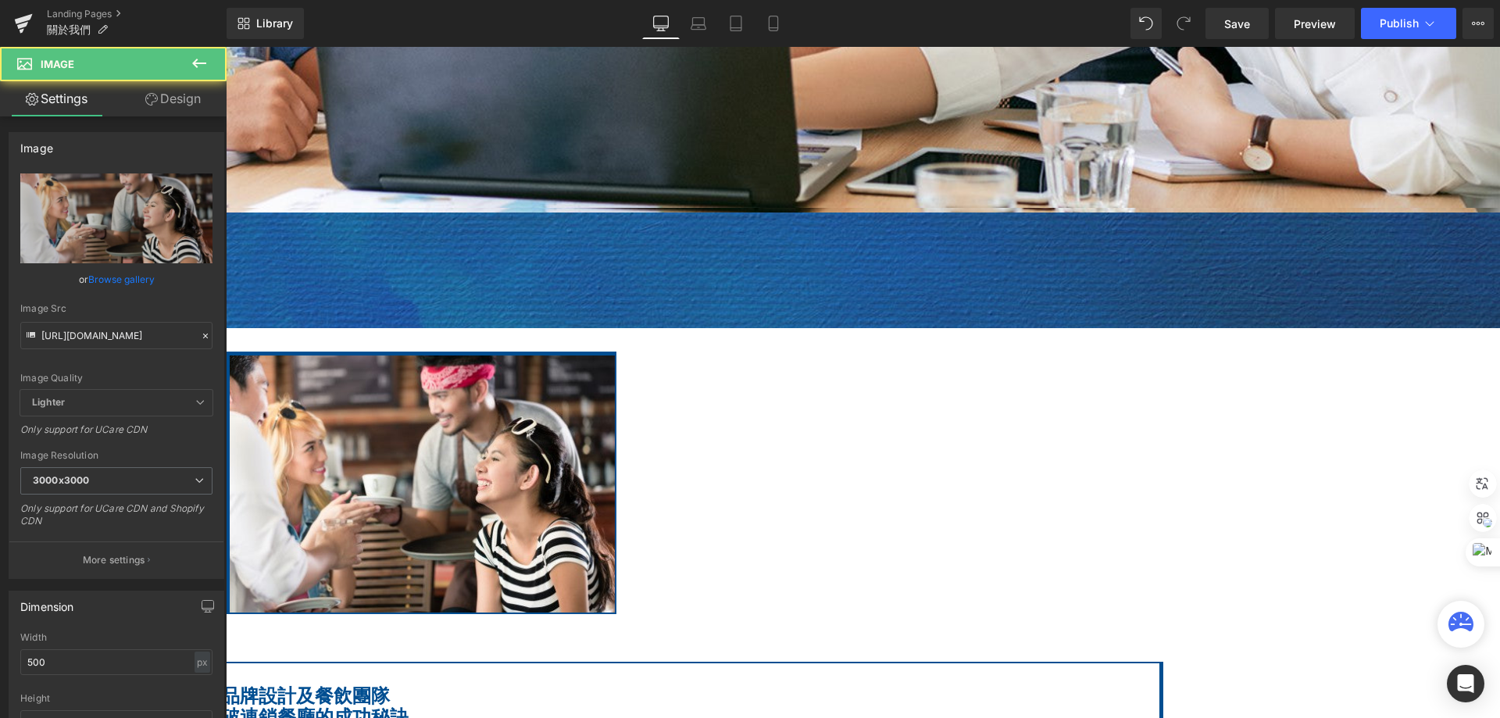
click at [226, 47] on span "Row" at bounding box center [226, 47] width 0 height 0
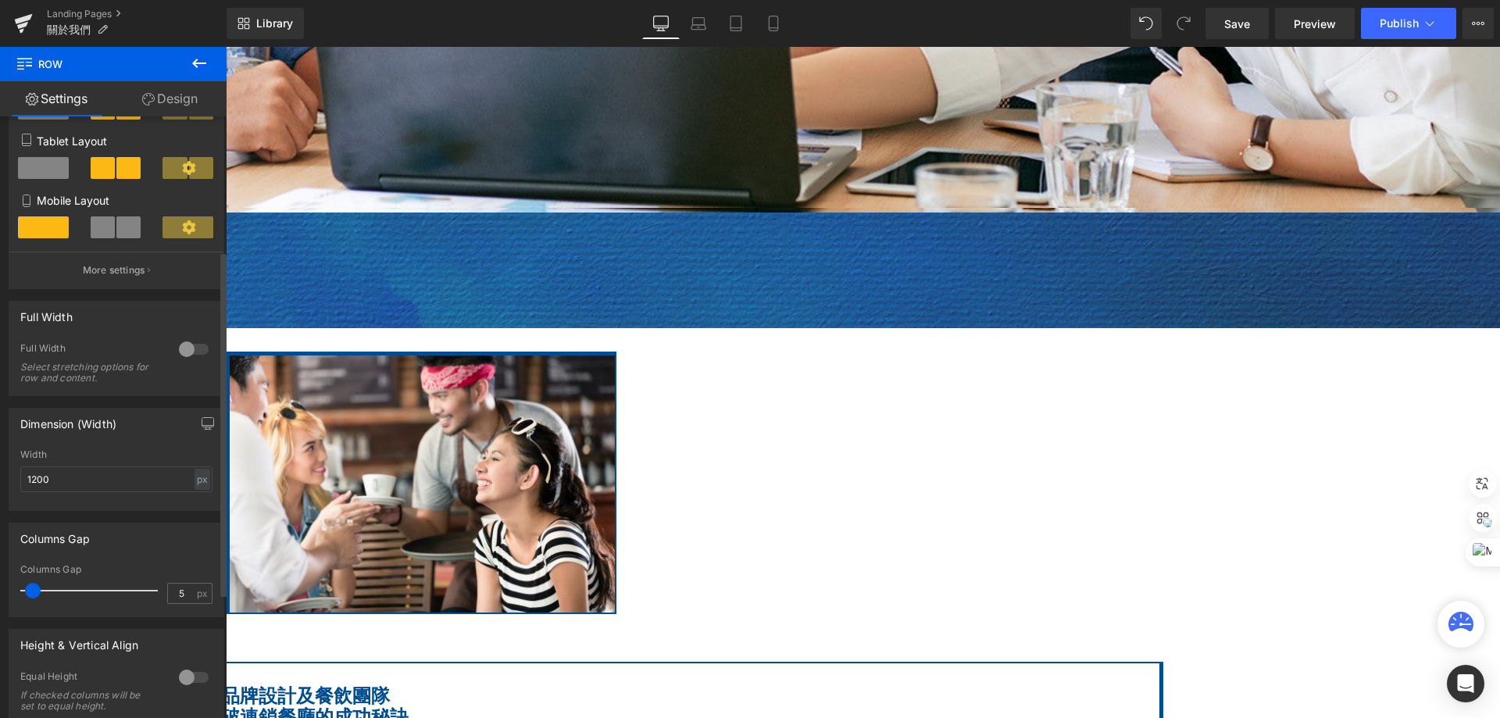
scroll to position [451, 0]
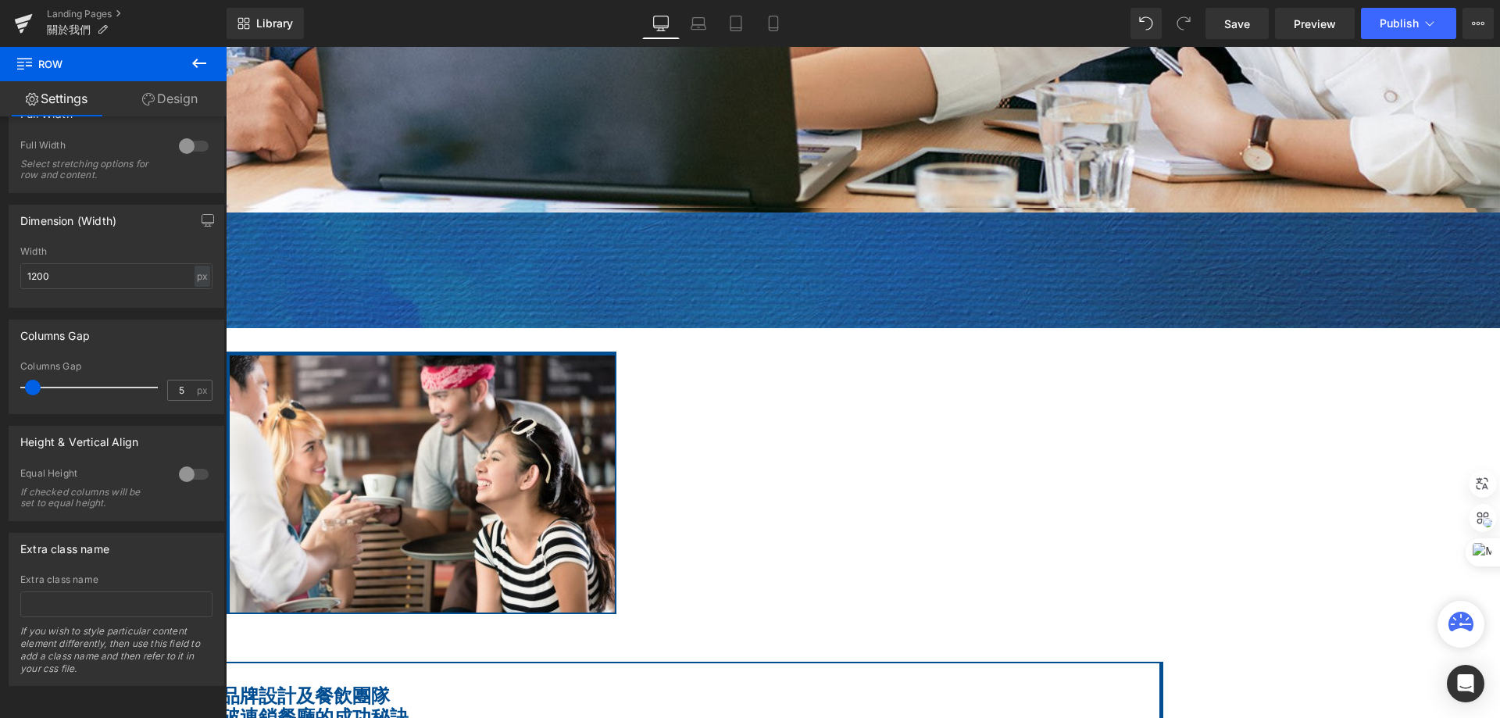
click at [150, 109] on link "Design" at bounding box center [169, 98] width 113 height 35
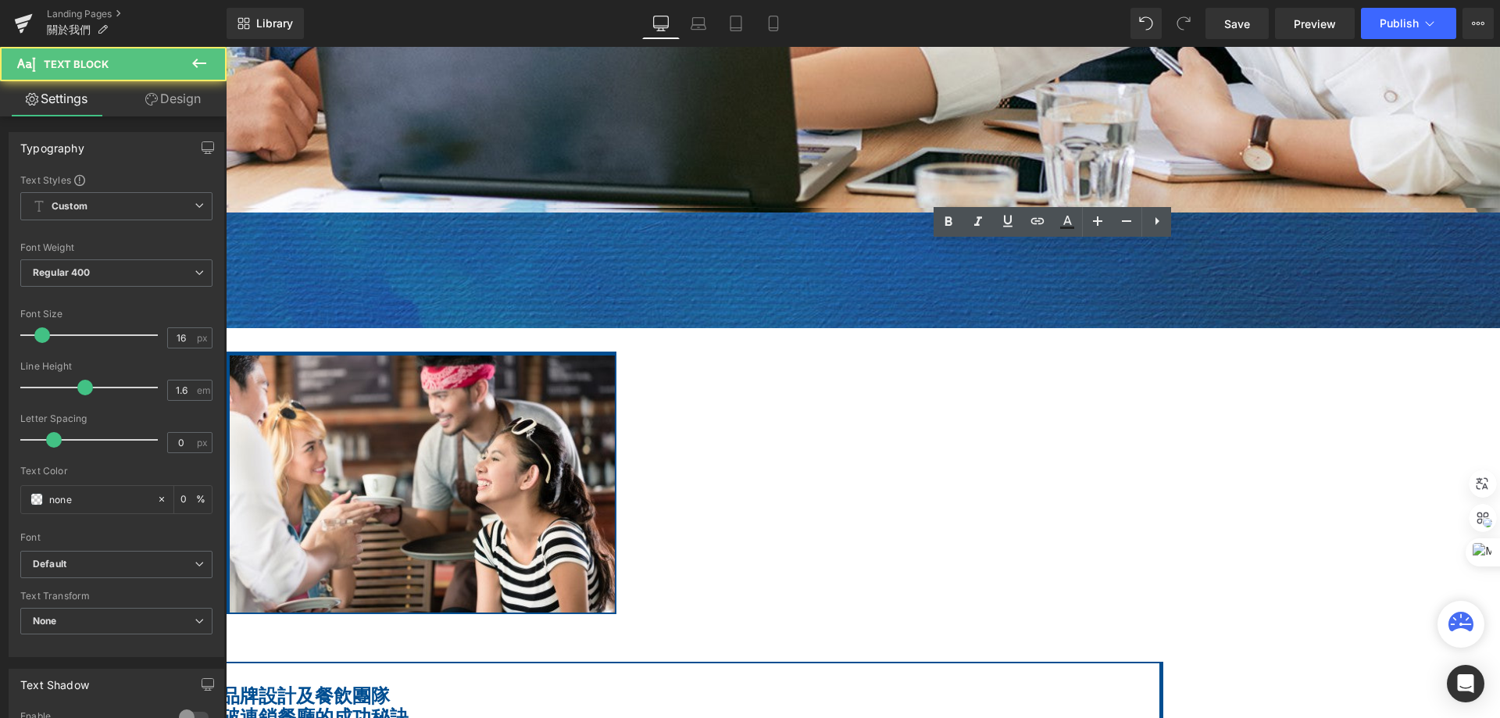
drag, startPoint x: 1109, startPoint y: 481, endPoint x: 802, endPoint y: 391, distance: 319.8
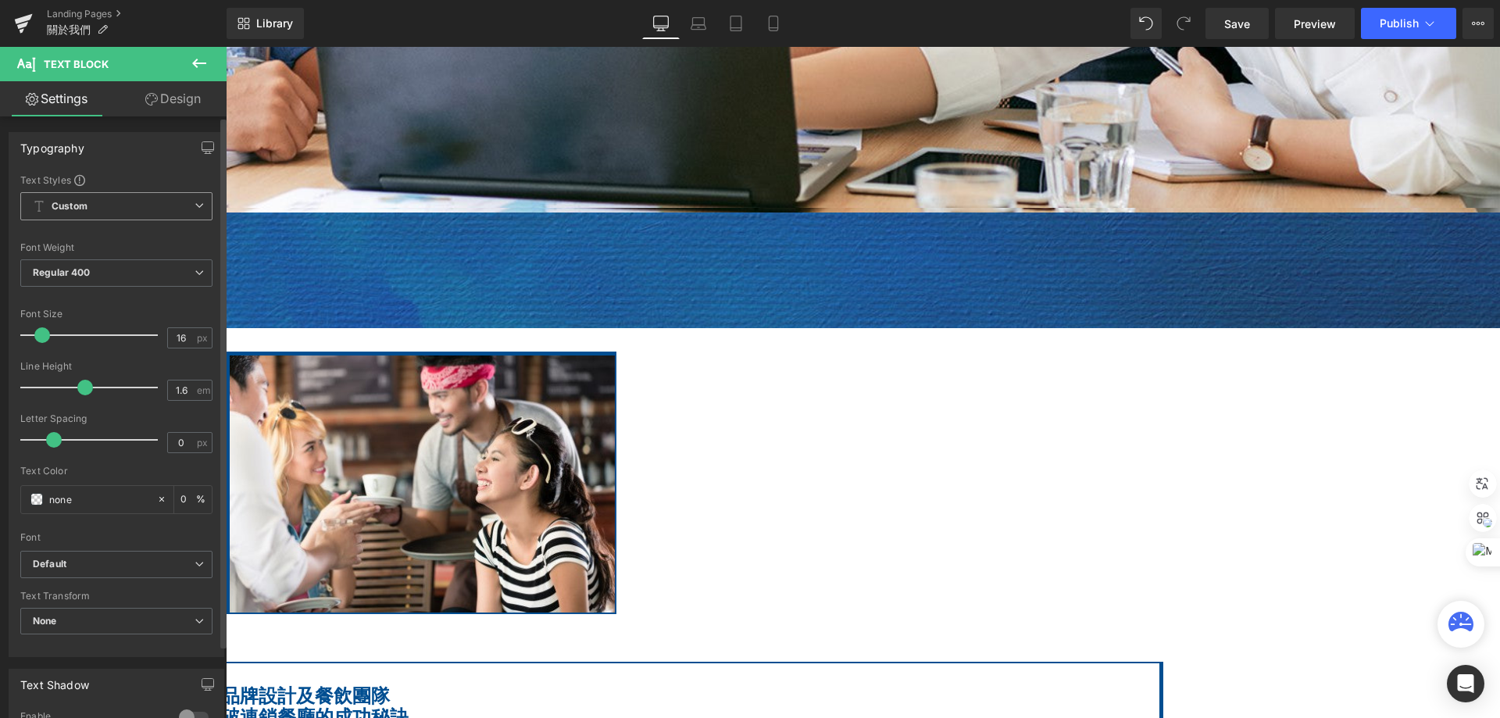
click at [81, 209] on b "Custom" at bounding box center [70, 206] width 36 height 13
click at [89, 209] on span "Custom Setup Global Style" at bounding box center [113, 206] width 186 height 28
click at [84, 264] on span "Regular 400" at bounding box center [116, 272] width 192 height 27
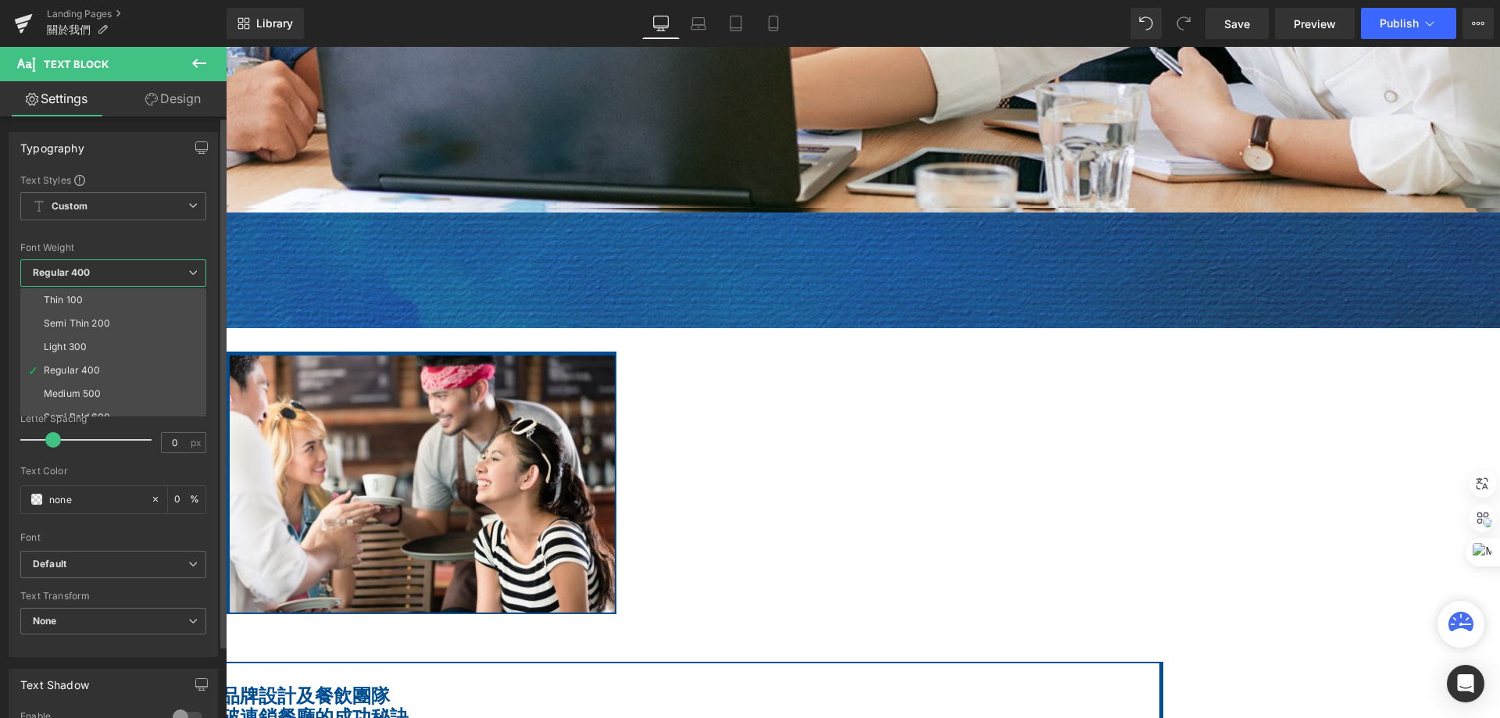
click at [93, 265] on span "Regular 400" at bounding box center [113, 272] width 186 height 27
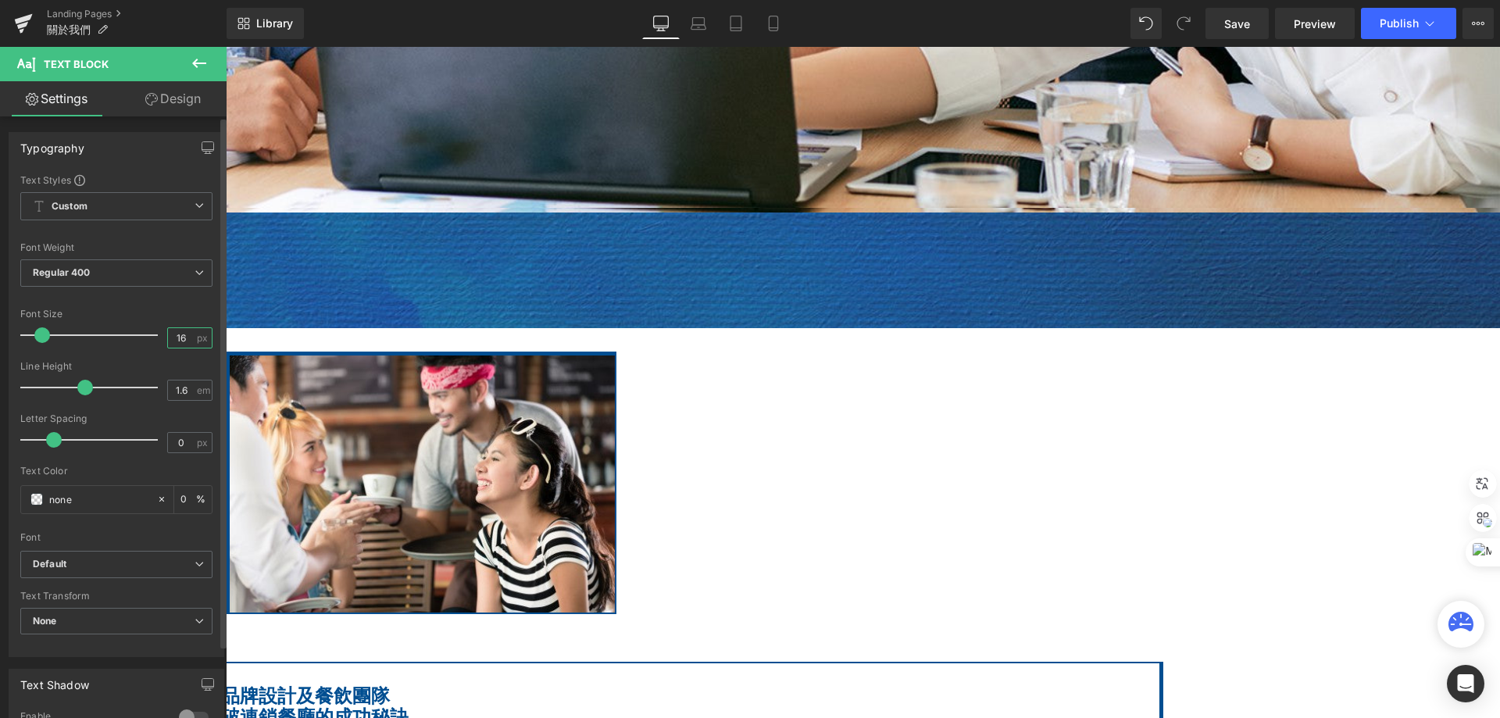
click at [179, 340] on input "16" at bounding box center [181, 338] width 27 height 20
click at [202, 153] on icon "button" at bounding box center [208, 147] width 12 height 12
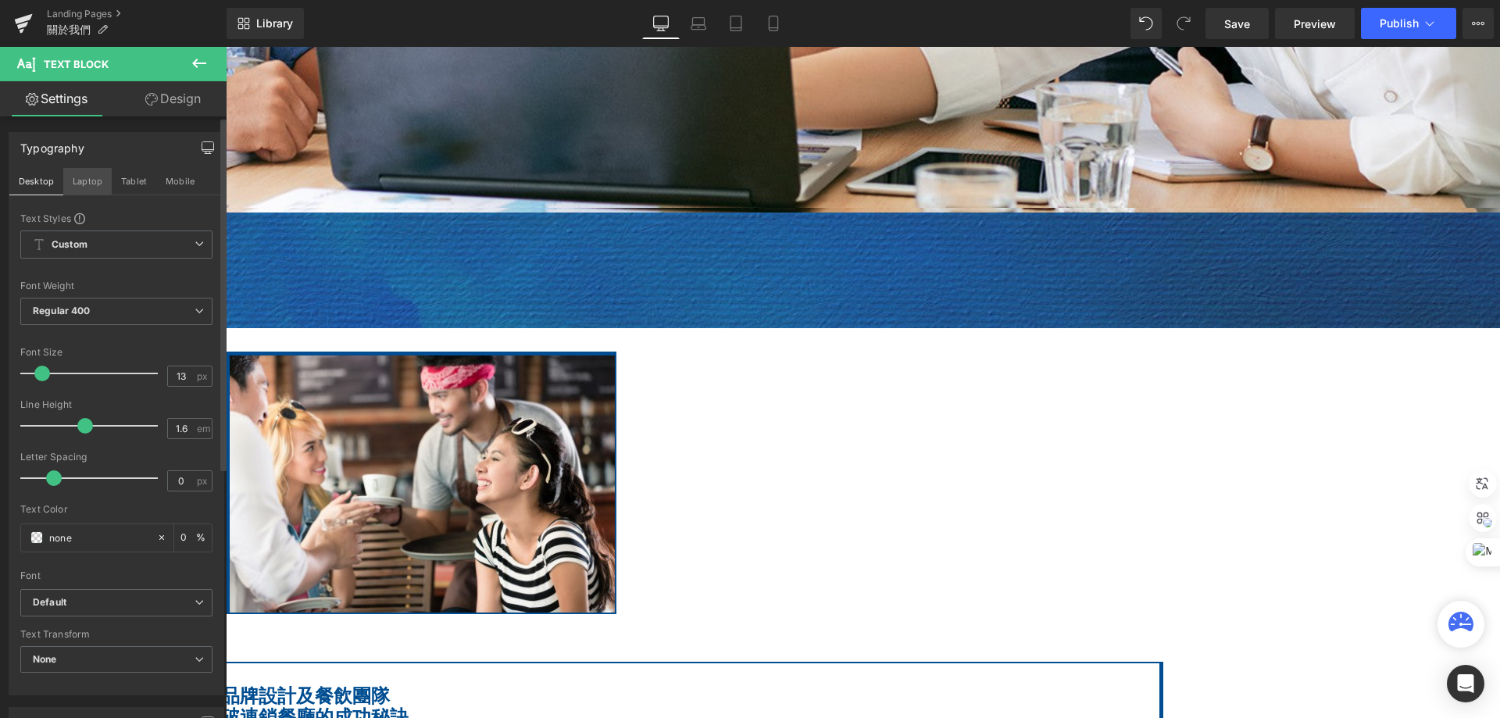
click at [85, 183] on button "Laptop" at bounding box center [87, 181] width 48 height 27
type input "16"
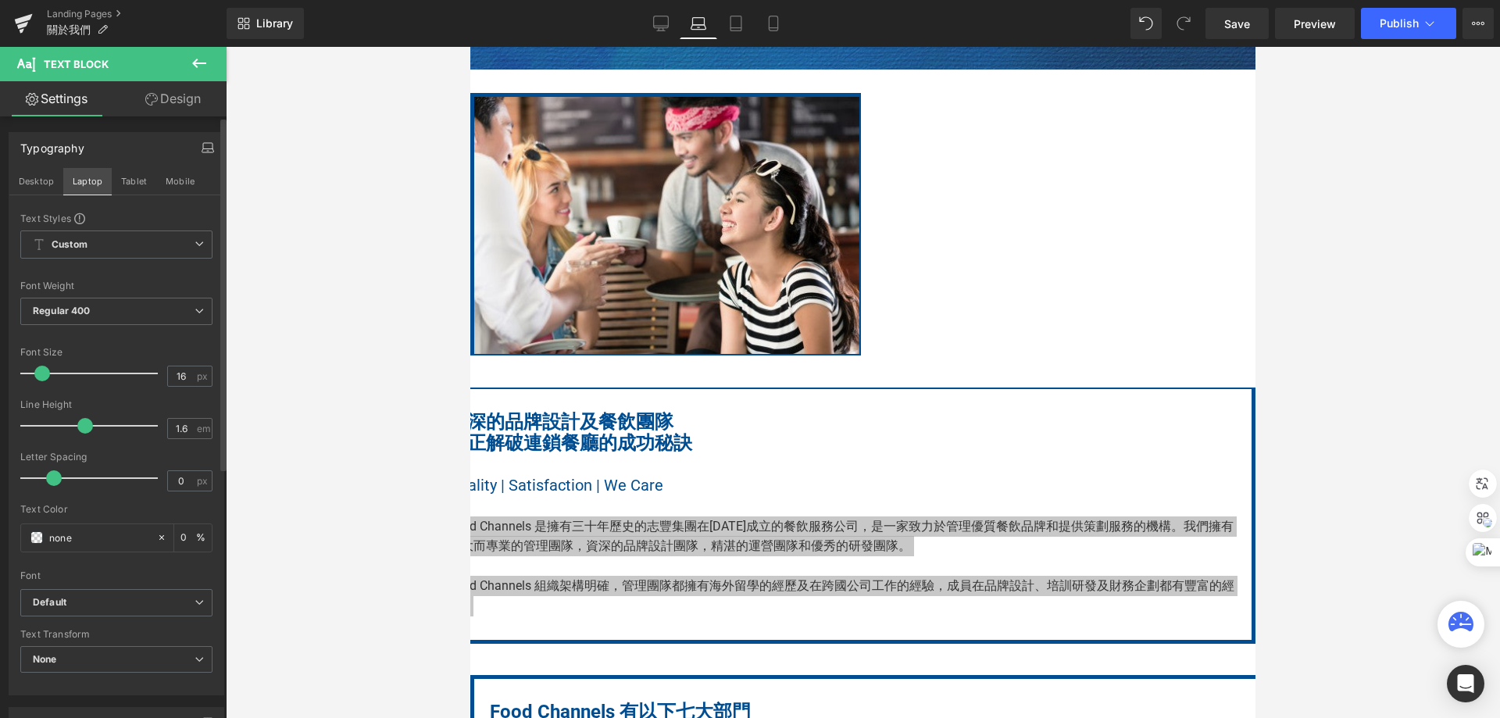
scroll to position [137, 0]
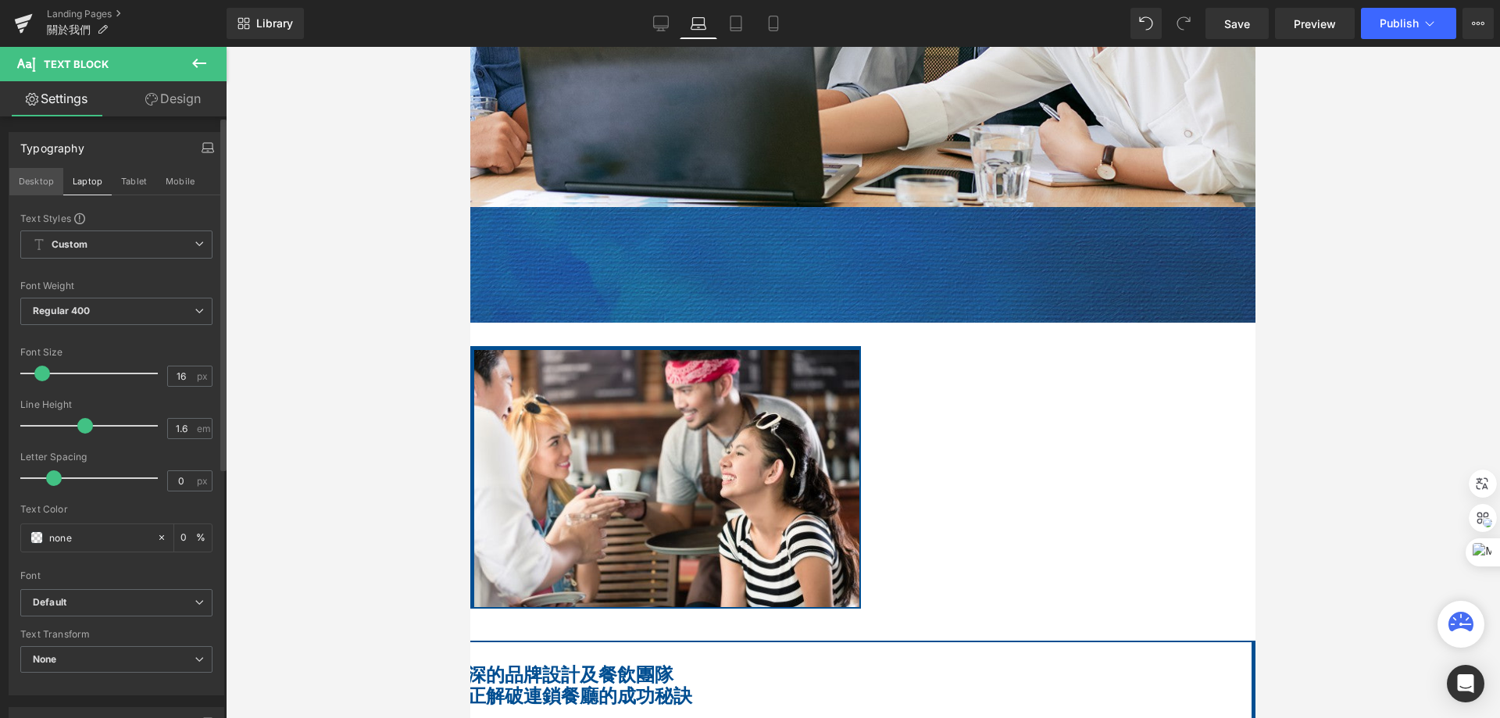
click at [43, 183] on button "Desktop" at bounding box center [36, 181] width 54 height 27
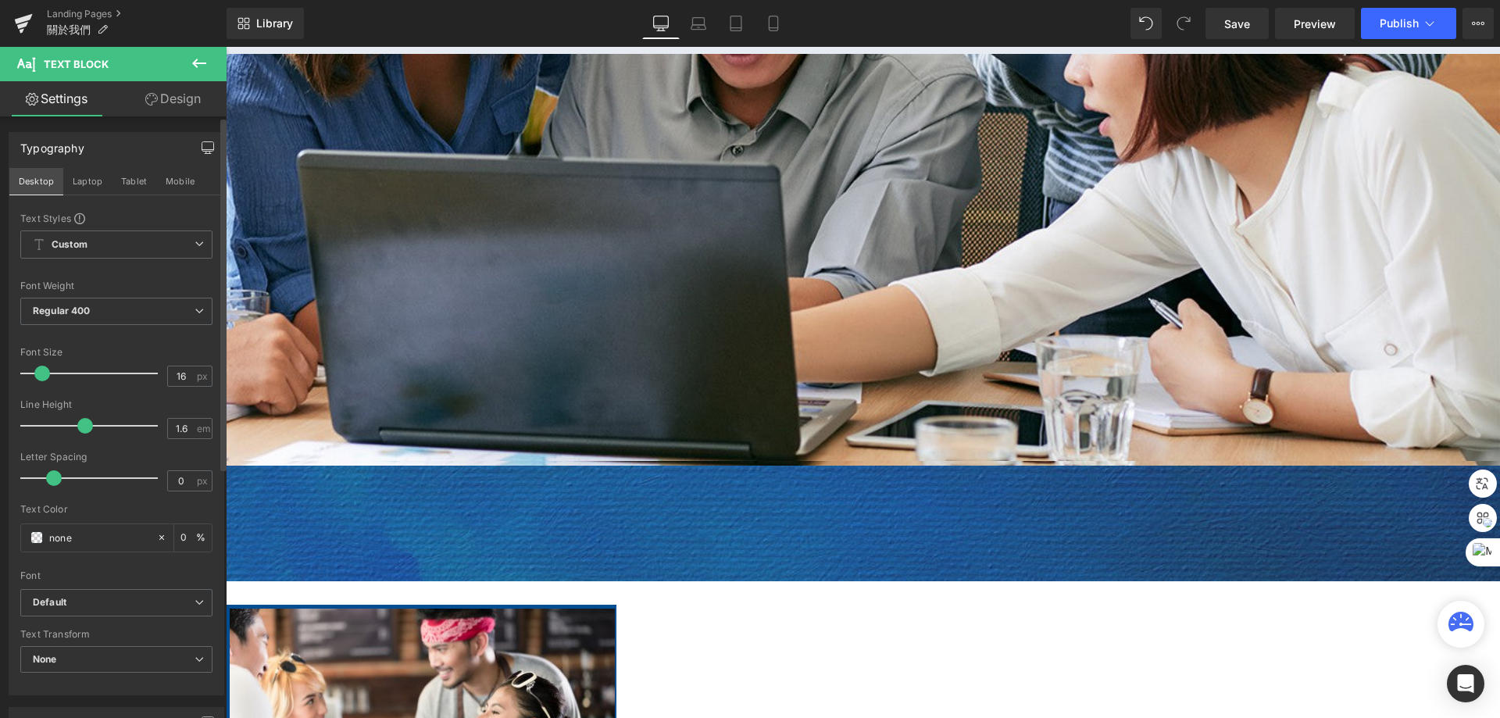
scroll to position [360, 0]
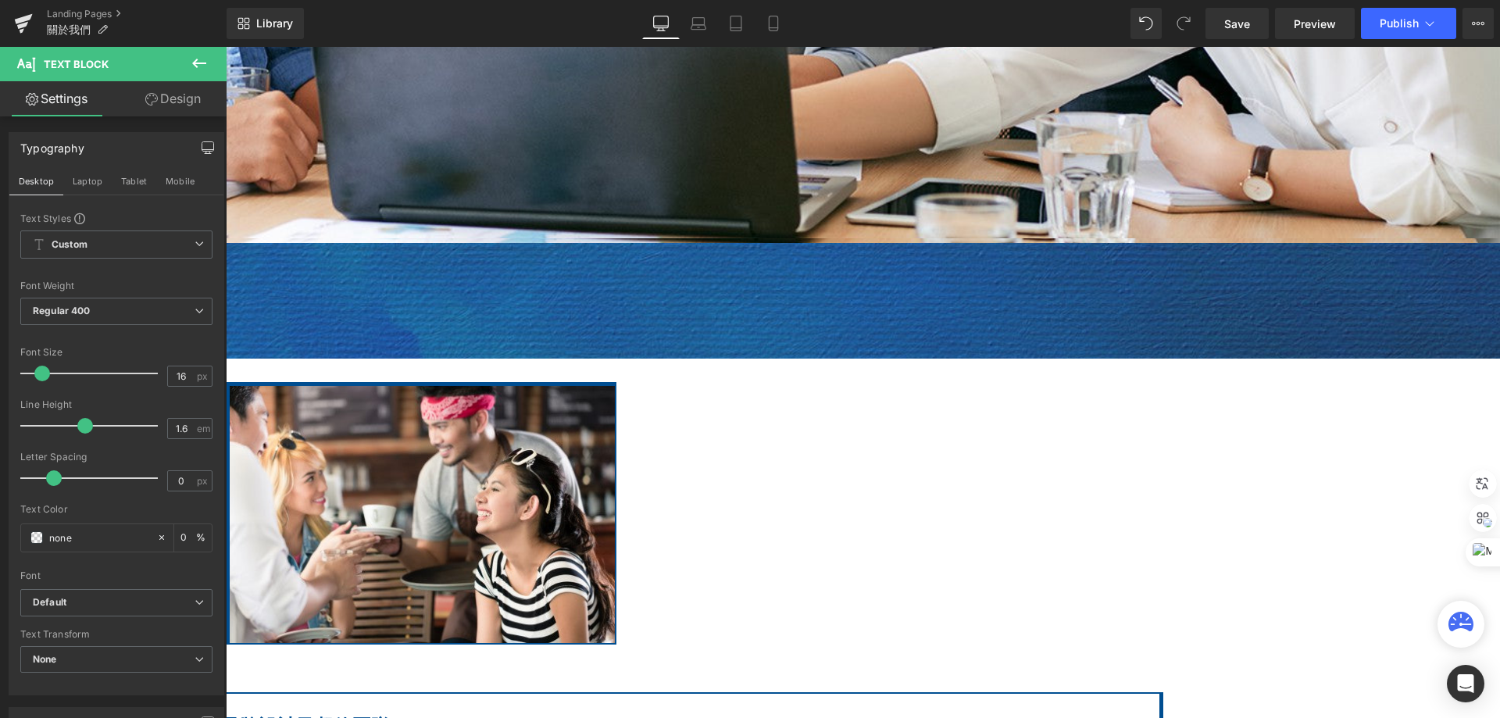
click at [202, 144] on icon "button" at bounding box center [208, 146] width 12 height 9
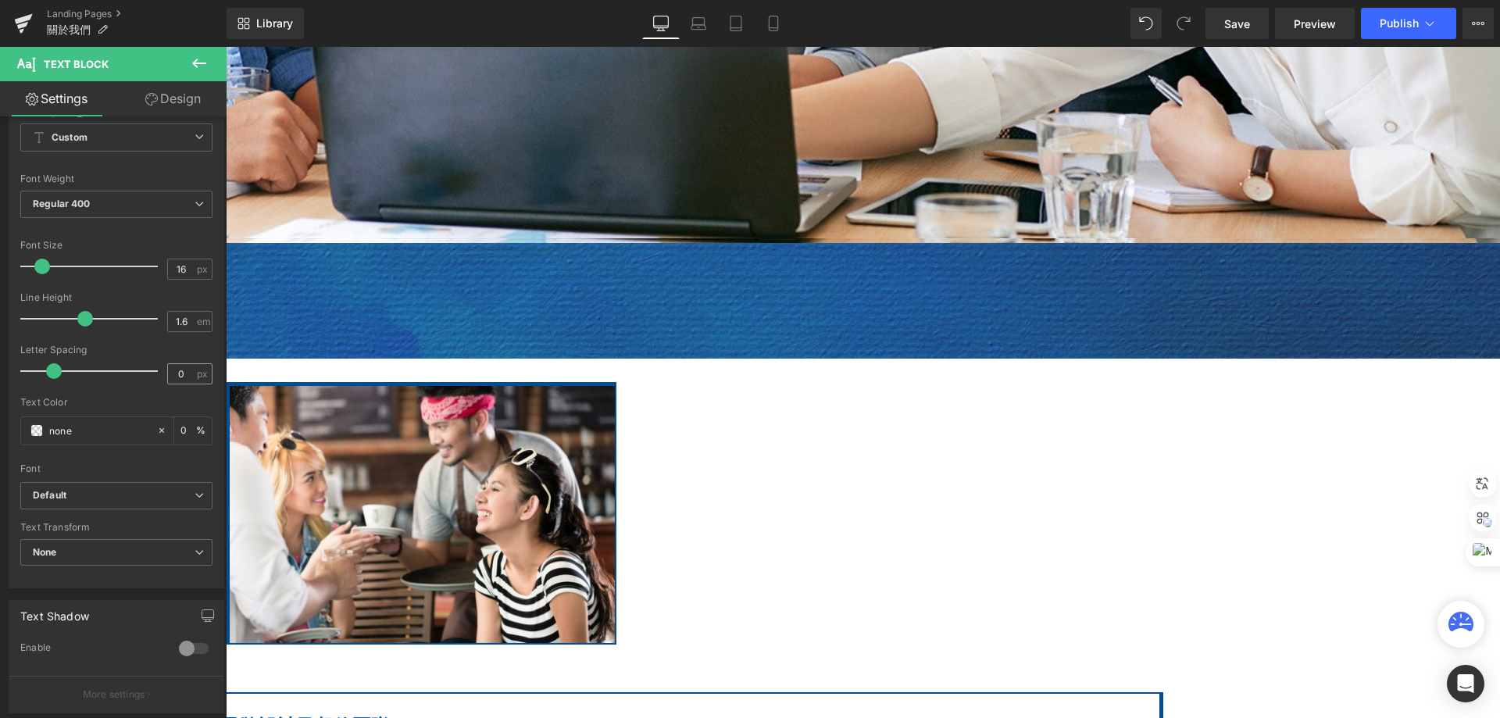
scroll to position [0, 0]
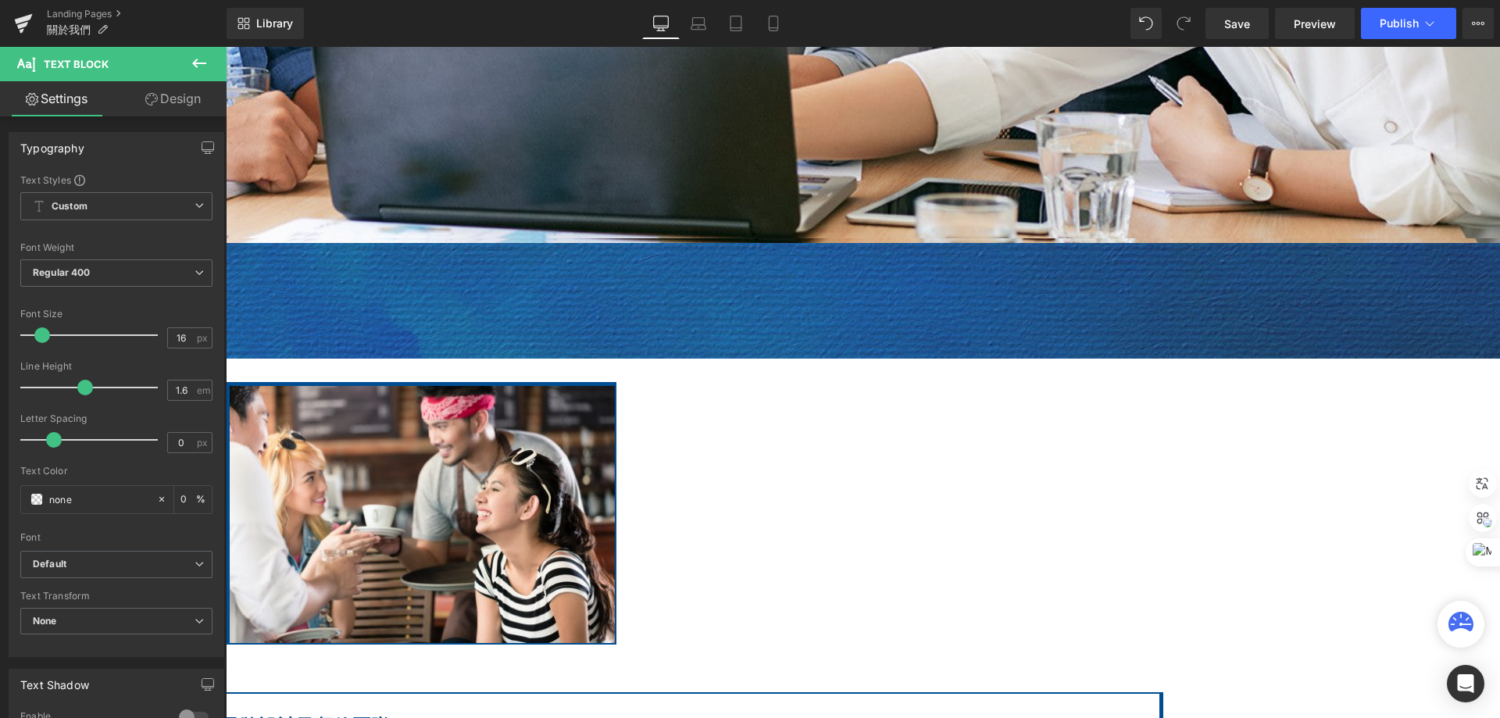
click at [173, 106] on link "Design" at bounding box center [172, 98] width 113 height 35
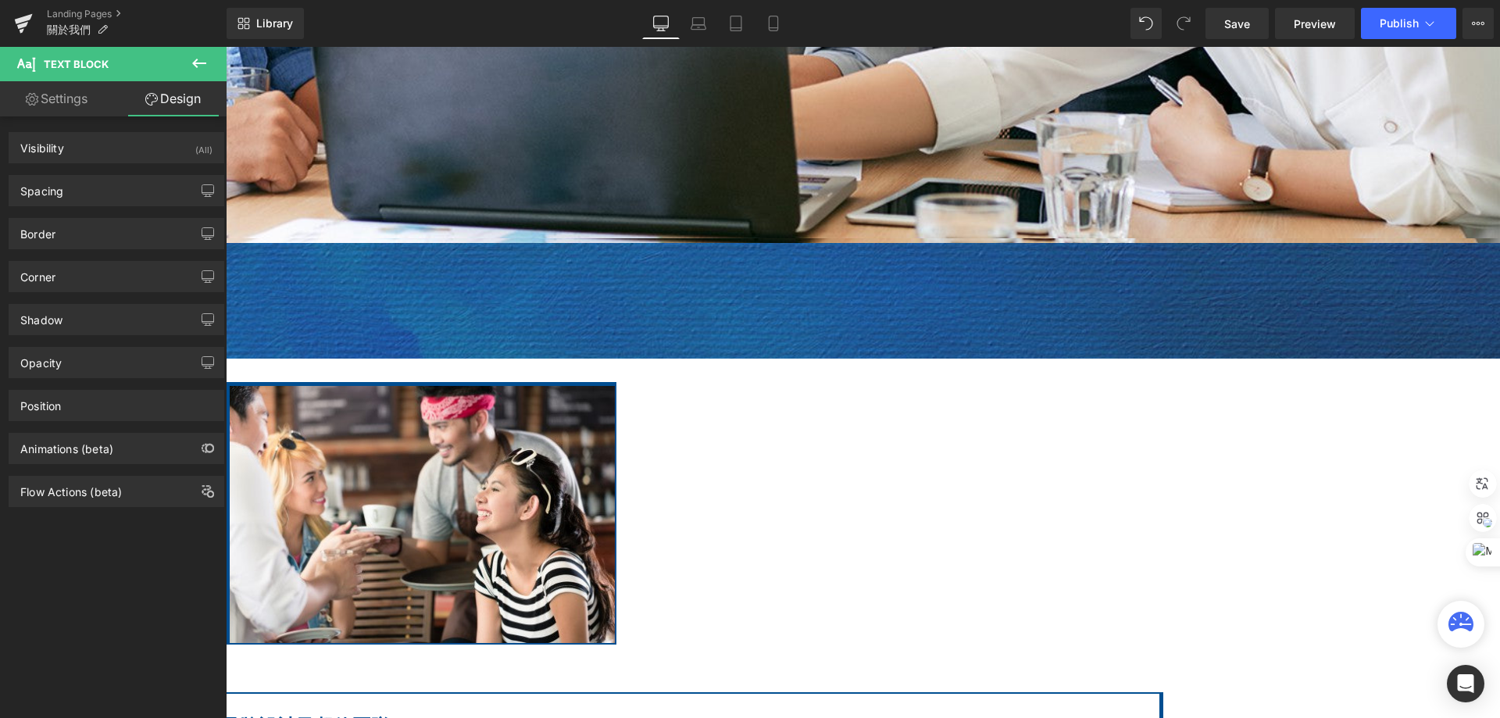
click at [80, 103] on link "Settings" at bounding box center [56, 98] width 113 height 35
type input "0"
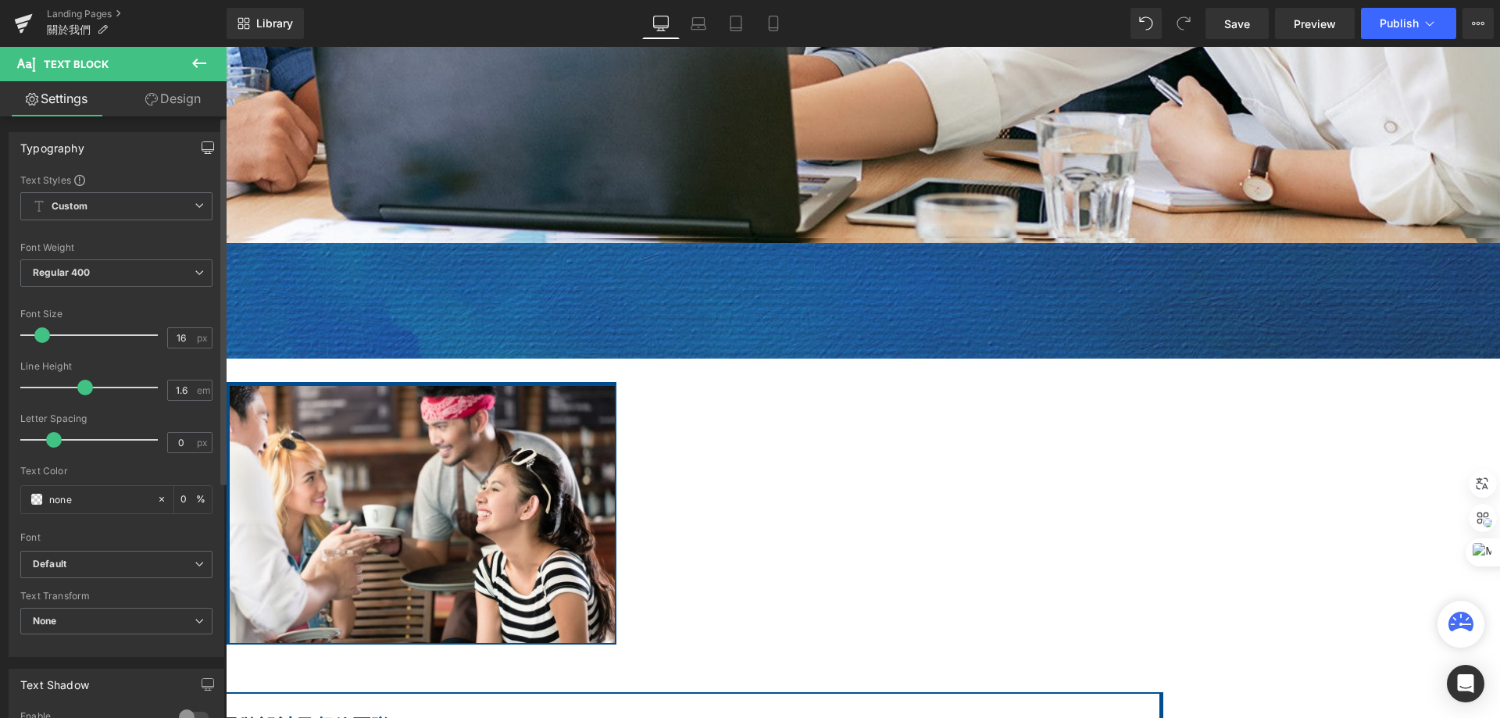
click at [198, 155] on button "button" at bounding box center [207, 148] width 25 height 30
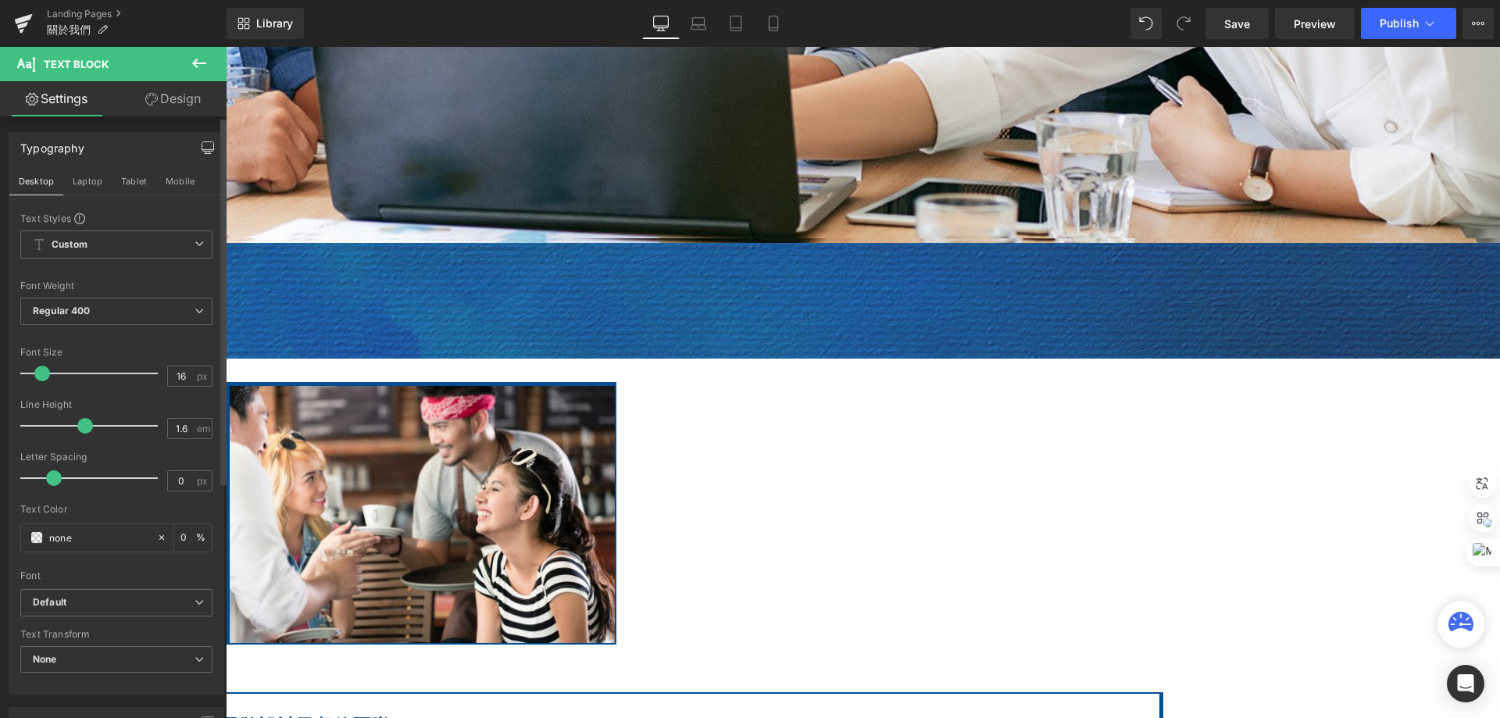
click at [202, 151] on icon "button" at bounding box center [208, 146] width 12 height 9
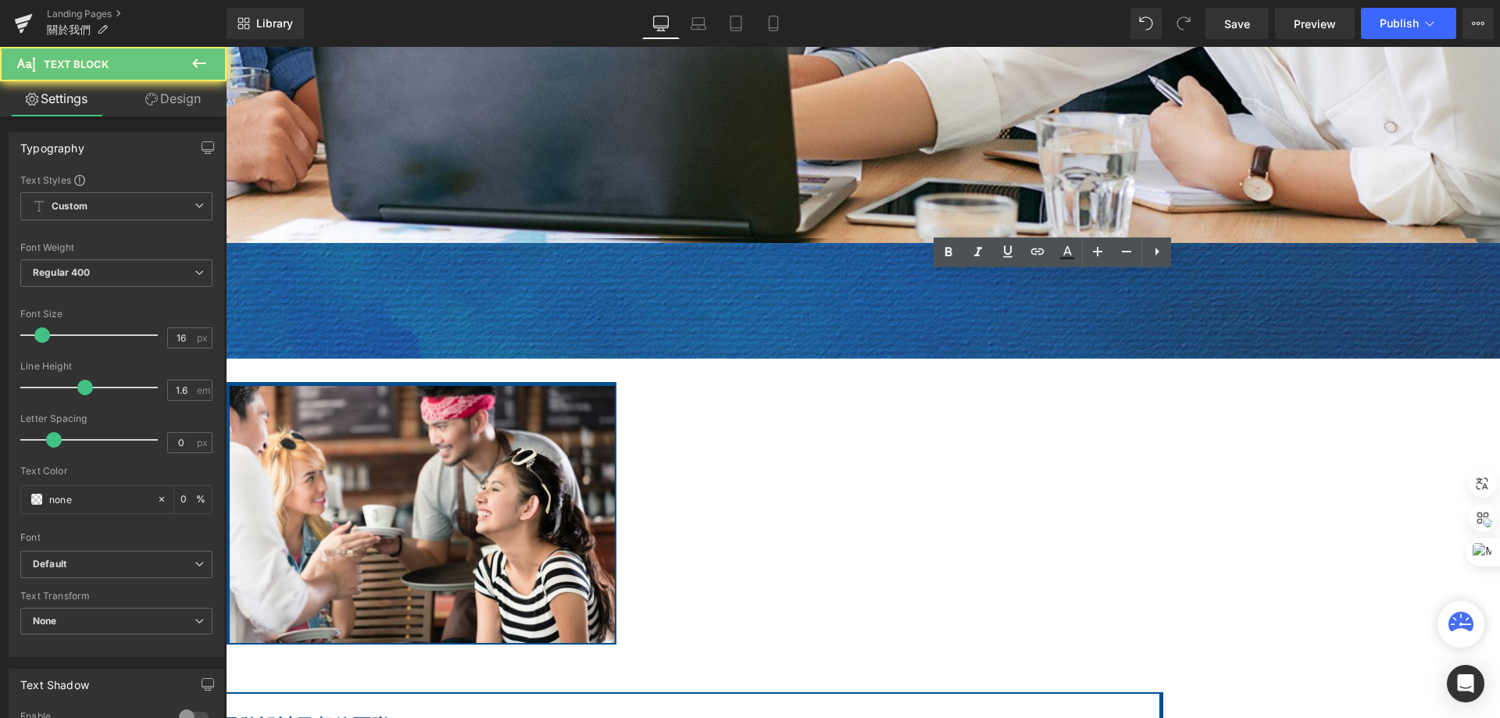
click at [18, 31] on icon at bounding box center [23, 23] width 19 height 39
